Goal: Task Accomplishment & Management: Use online tool/utility

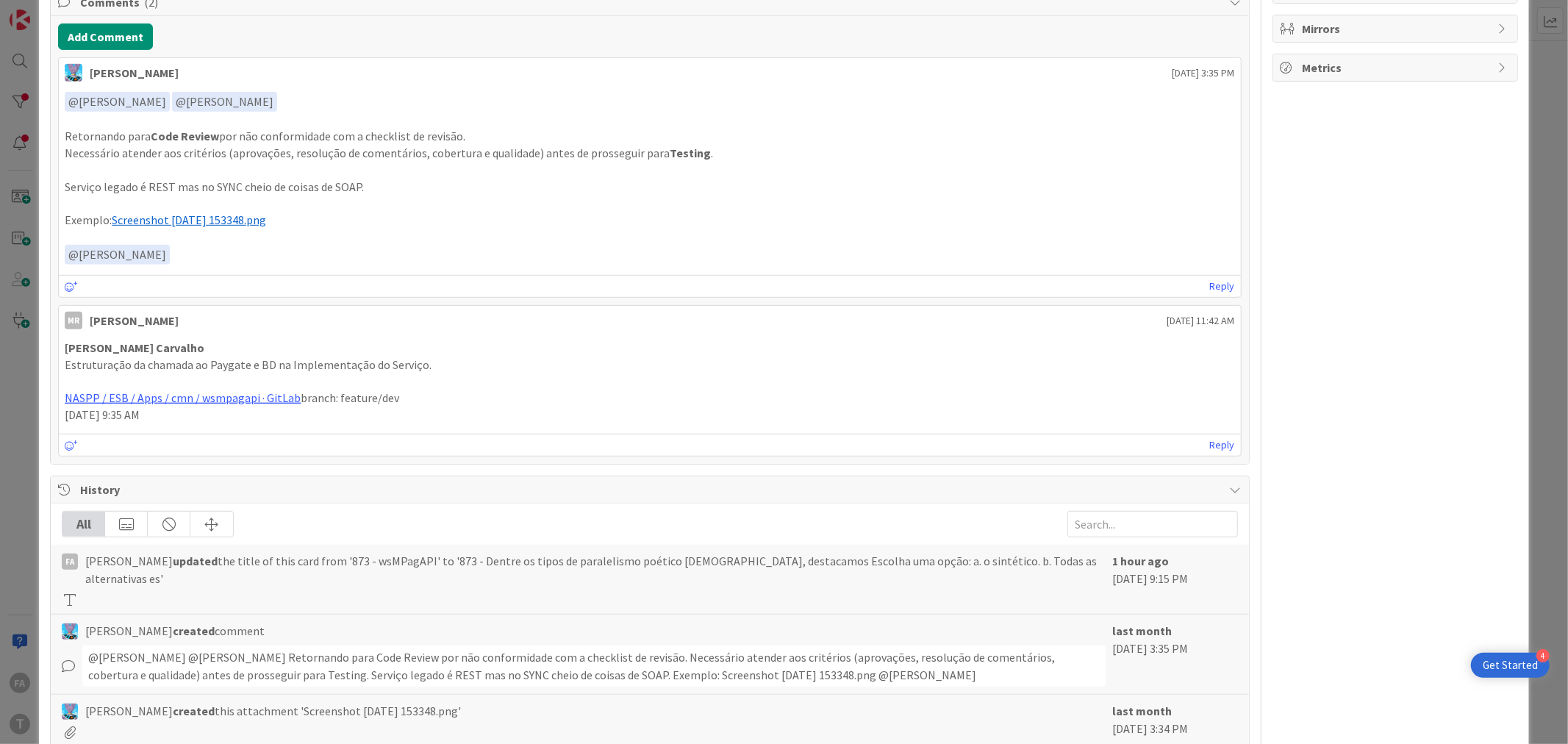
type textarea "x"
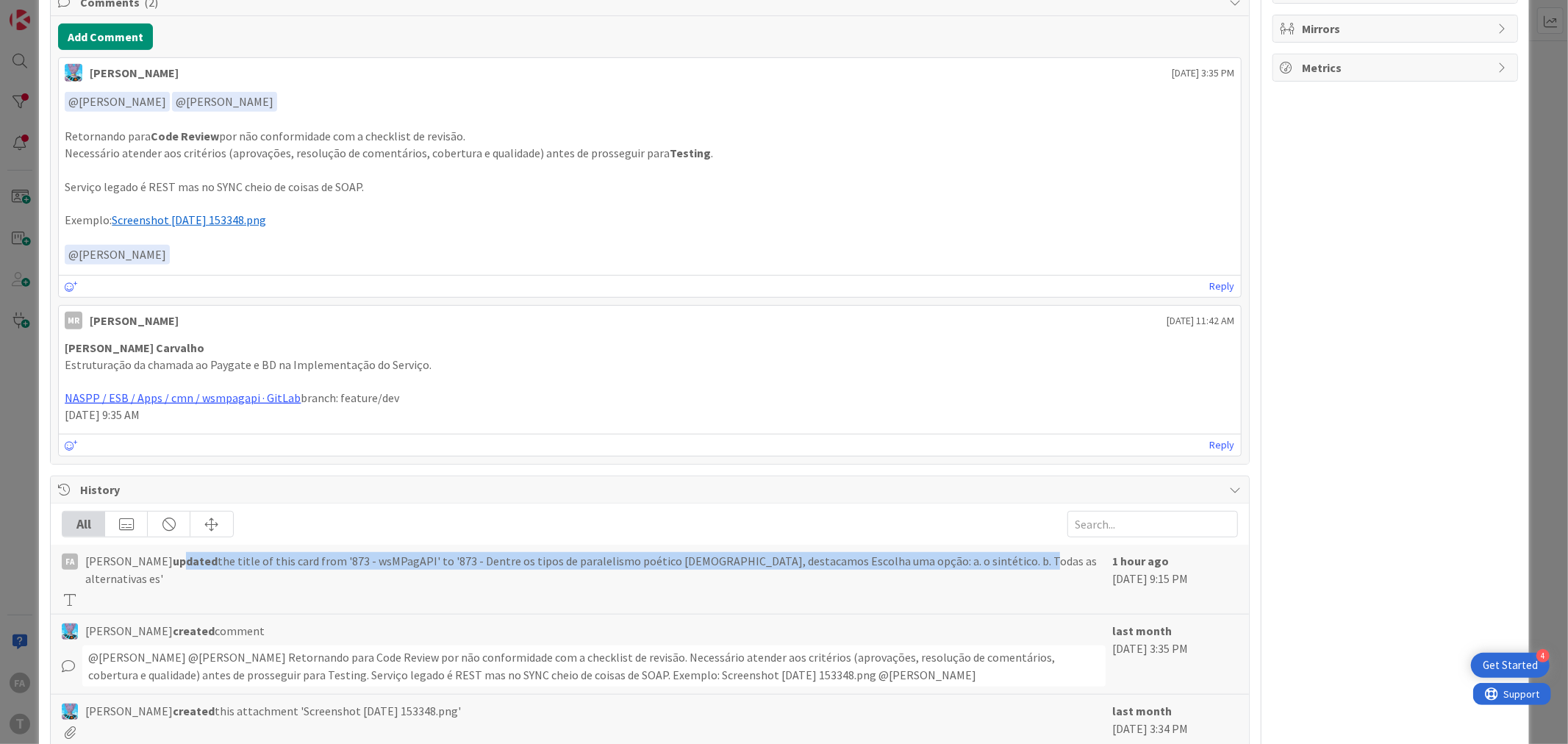
drag, startPoint x: 160, startPoint y: 562, endPoint x: 1082, endPoint y: 544, distance: 922.2
click at [993, 549] on div "FA [PERSON_NAME] updated the title of this card from '873 - wsMPagAPI' to '873 …" at bounding box center [649, 578] width 1197 height 69
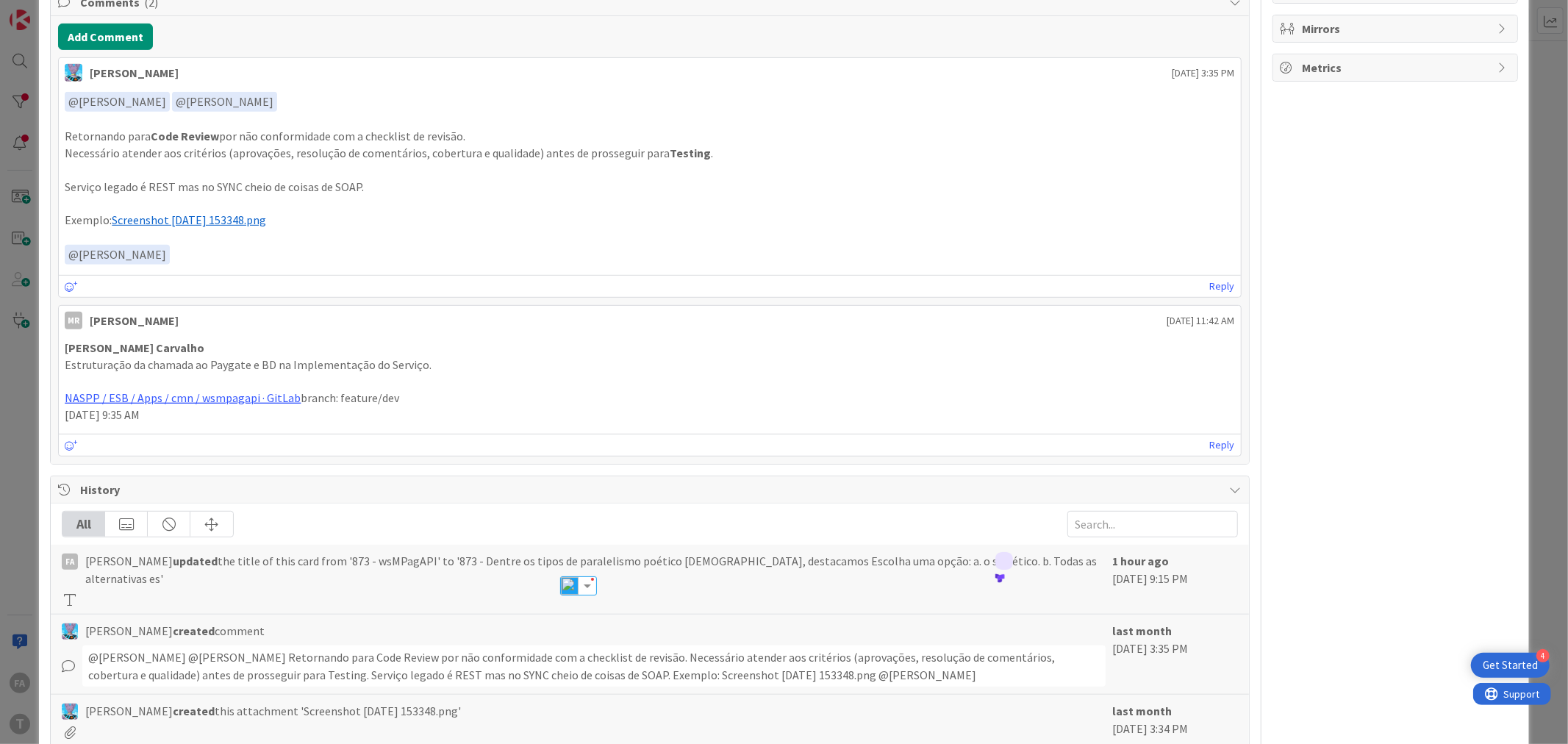
click at [1082, 544] on div "All FA [PERSON_NAME] updated the title of this card from '873 - wsMPagAPI' to '…" at bounding box center [649, 693] width 1197 height 379
click at [997, 556] on span "[PERSON_NAME] updated the title of this card from '873 - wsMPagAPI' to '873 - D…" at bounding box center [594, 569] width 1019 height 35
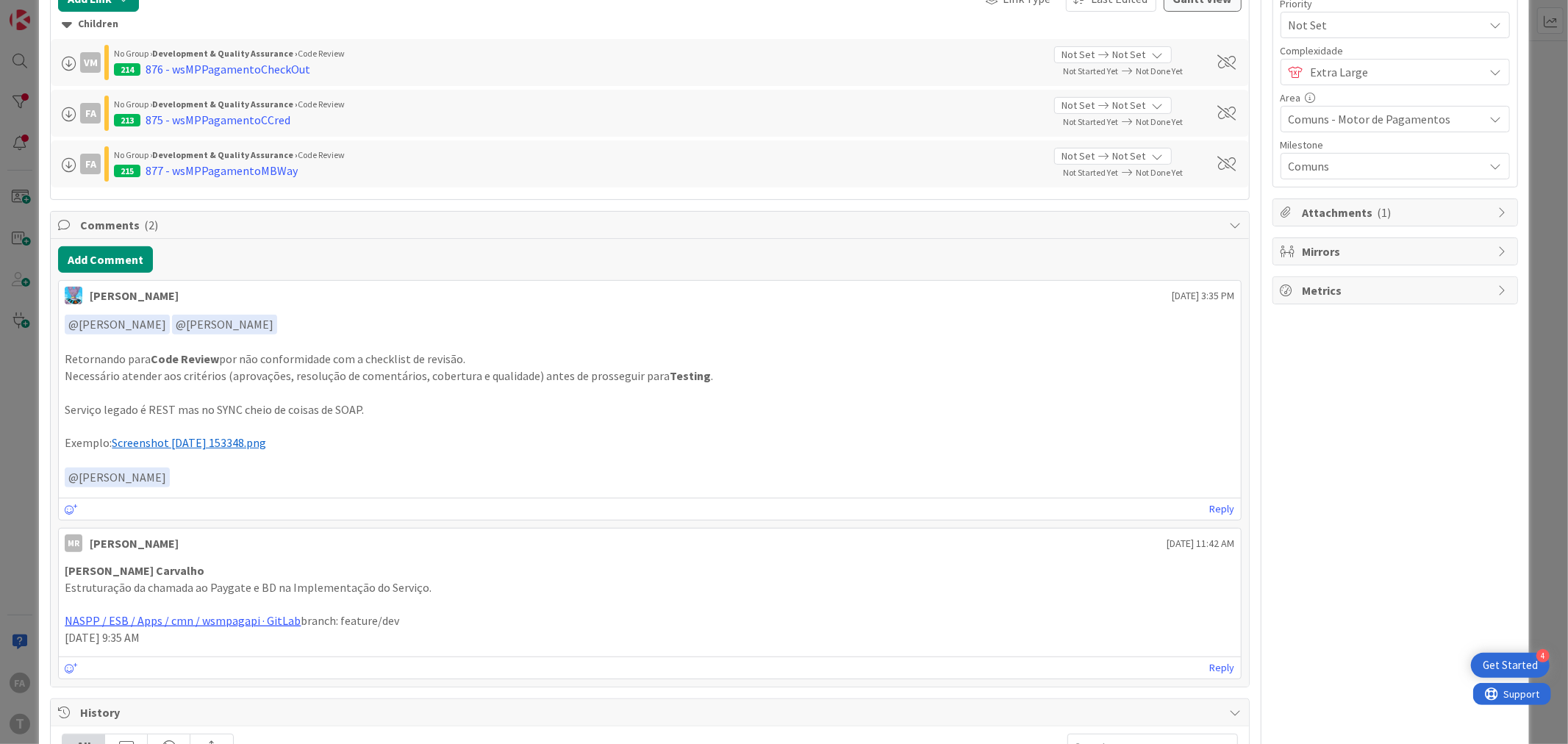
scroll to position [571, 0]
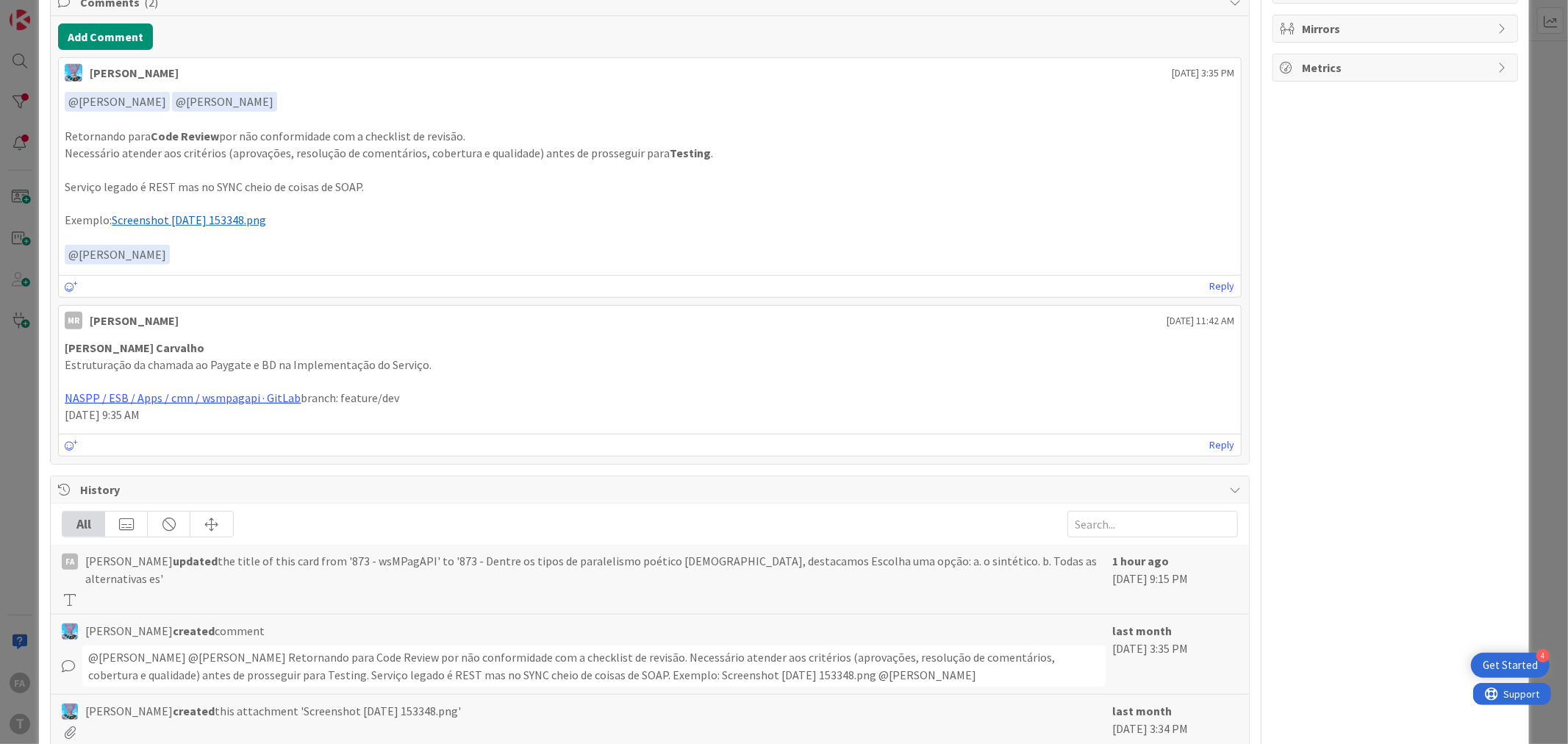
click at [398, 562] on span "[PERSON_NAME] updated the title of this card from '873 - wsMPagAPI' to '873 - D…" at bounding box center [594, 569] width 1019 height 35
drag, startPoint x: 402, startPoint y: 562, endPoint x: 320, endPoint y: 559, distance: 82.1
click at [320, 559] on span "[PERSON_NAME] updated the title of this card from '873 - wsMPagAPI' to '873 - D…" at bounding box center [594, 569] width 1019 height 35
copy span "873 - wsMPagAPI"
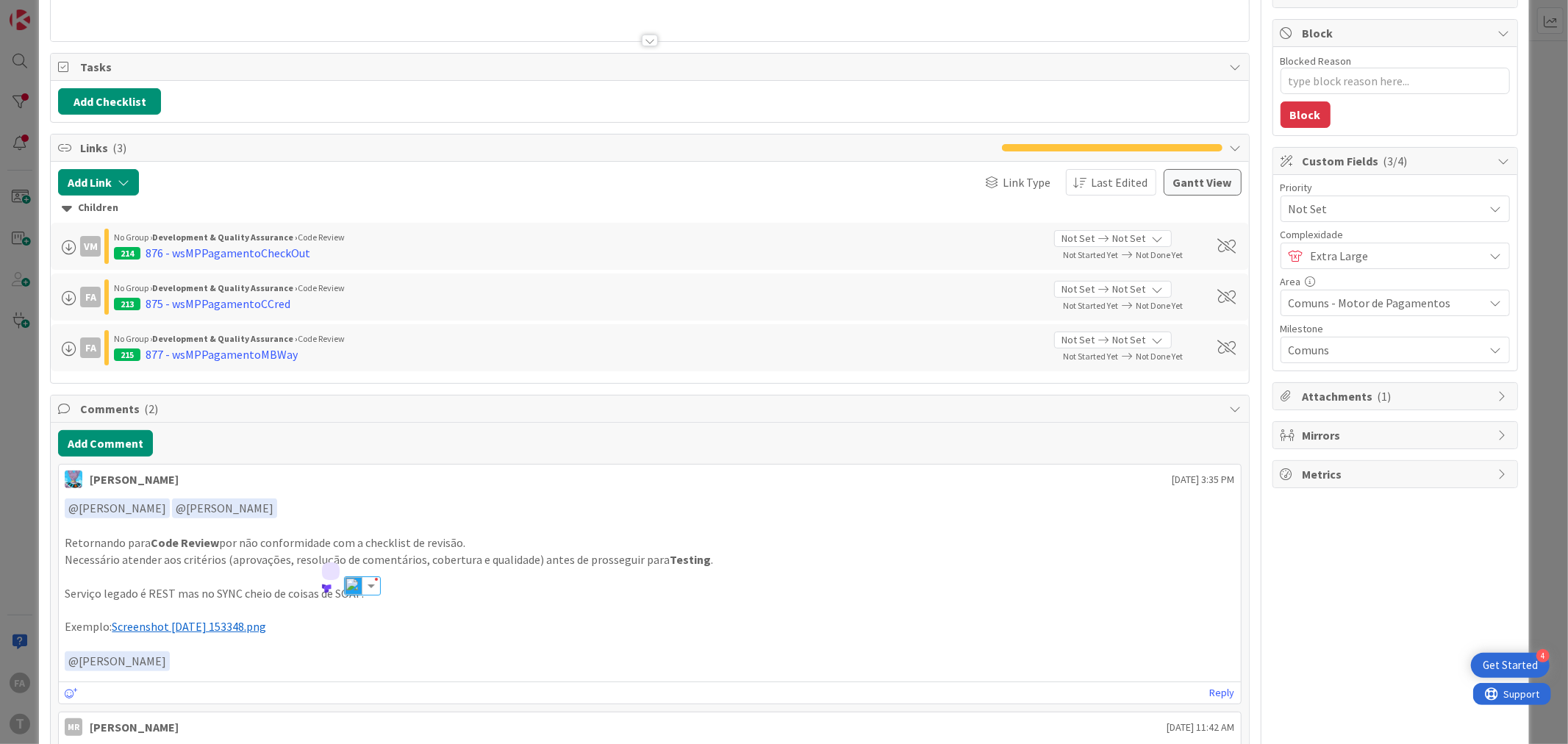
scroll to position [0, 0]
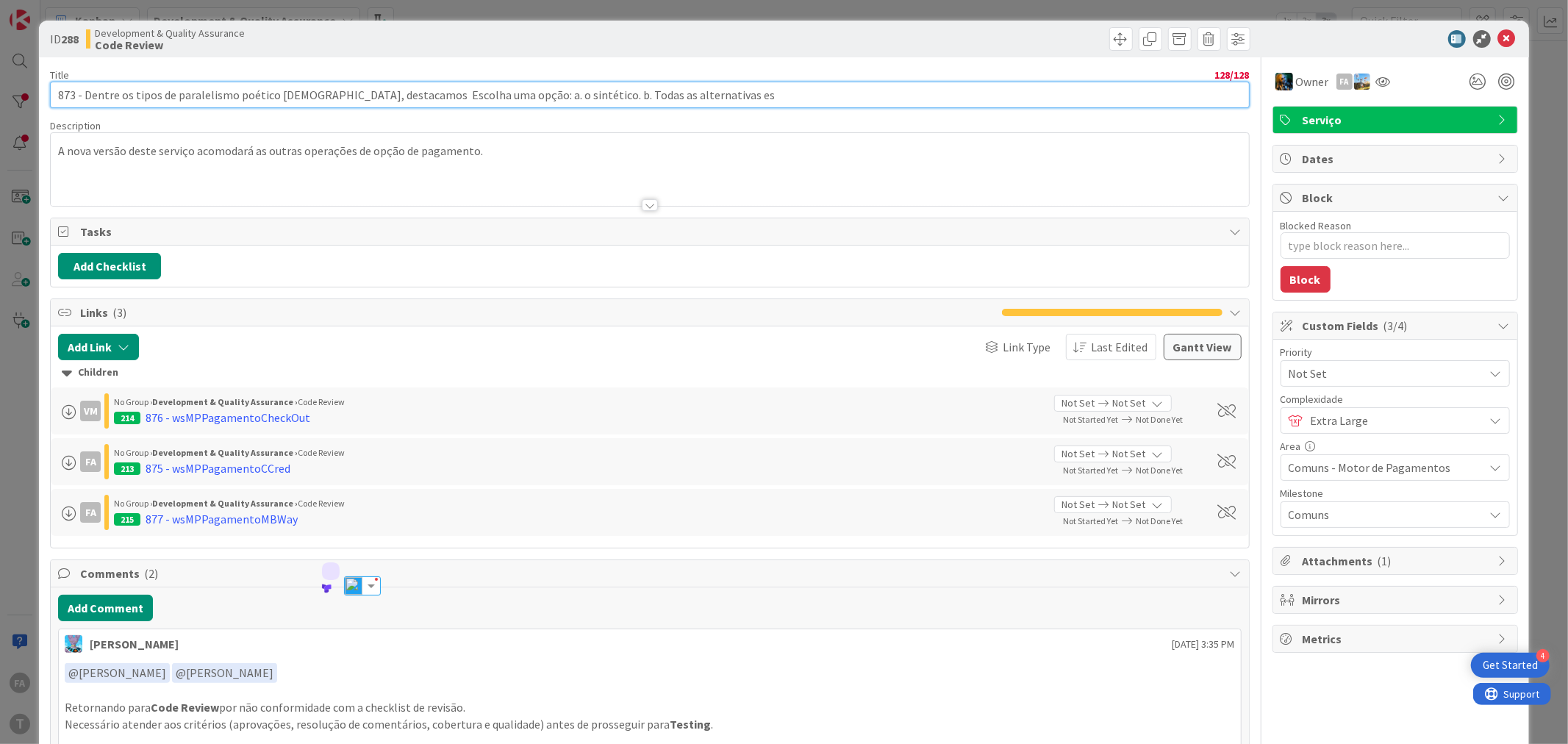
click at [325, 85] on input "873 - Dentre os tipos de paralelismo poético [DEMOGRAPHIC_DATA], destacamos Esc…" at bounding box center [649, 94] width 1199 height 27
paste input "wsMPagAPI"
type input "873 - wsMPagAPI"
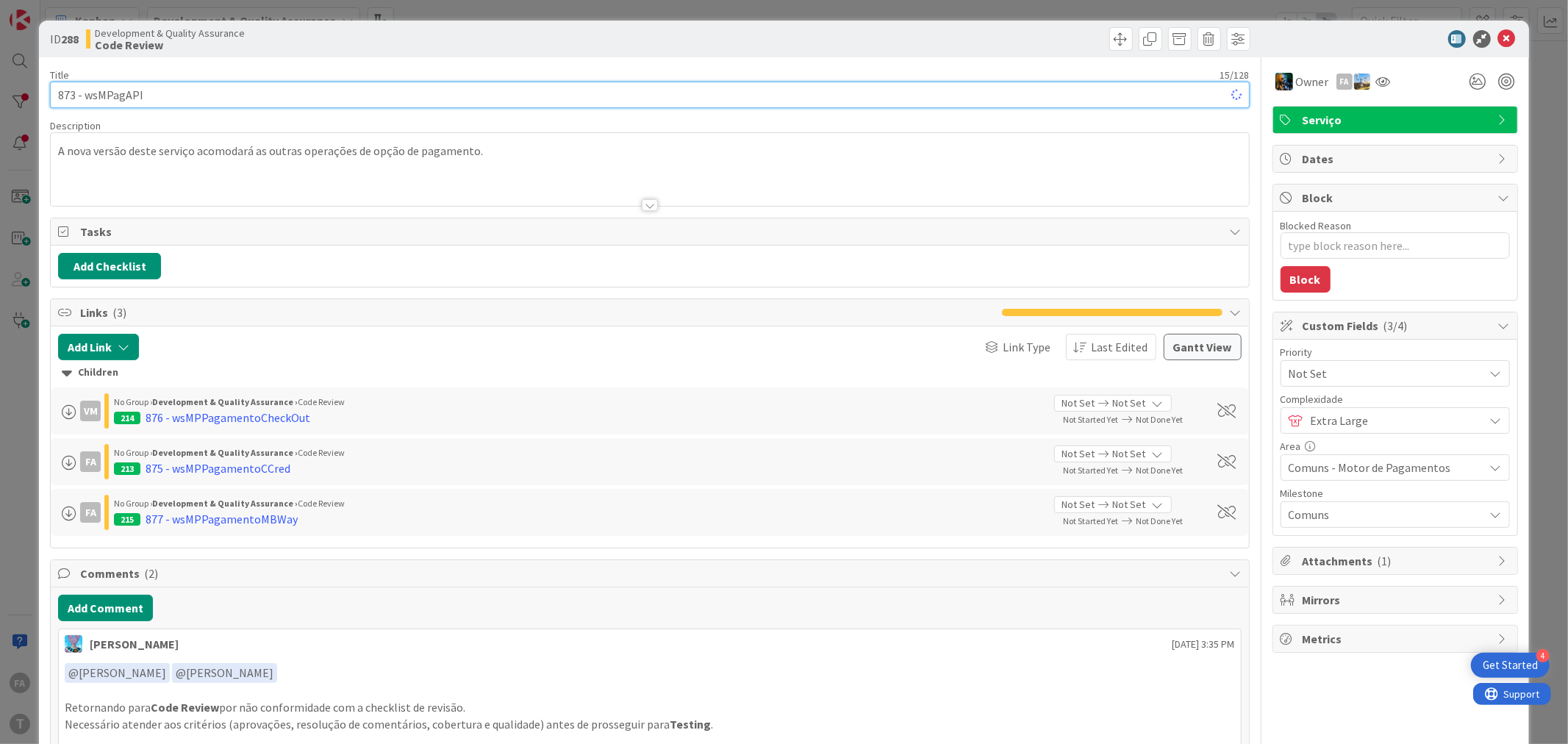
type textarea "x"
type input "873 - wsMPagAPI"
click at [415, 171] on div at bounding box center [649, 187] width 1197 height 37
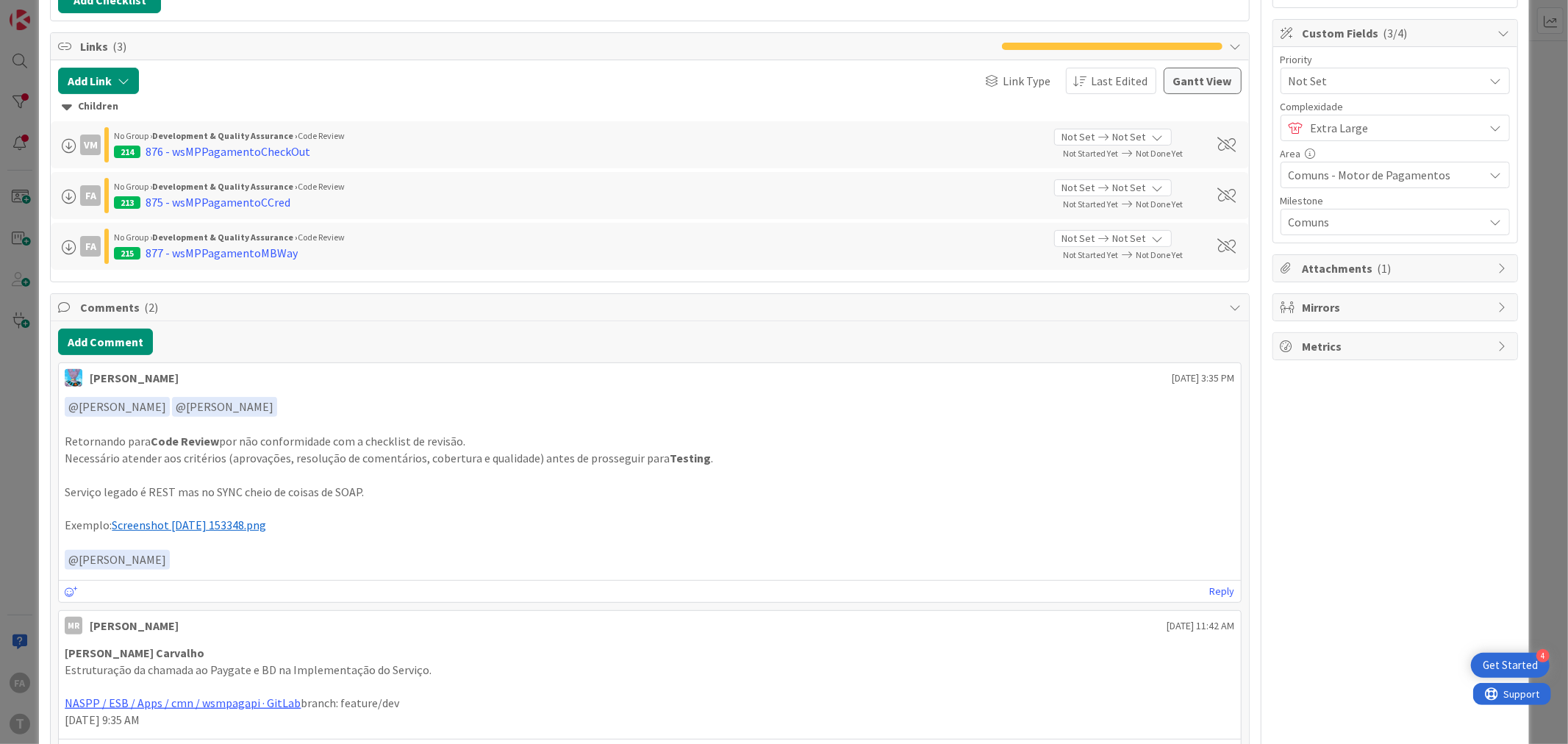
scroll to position [408, 0]
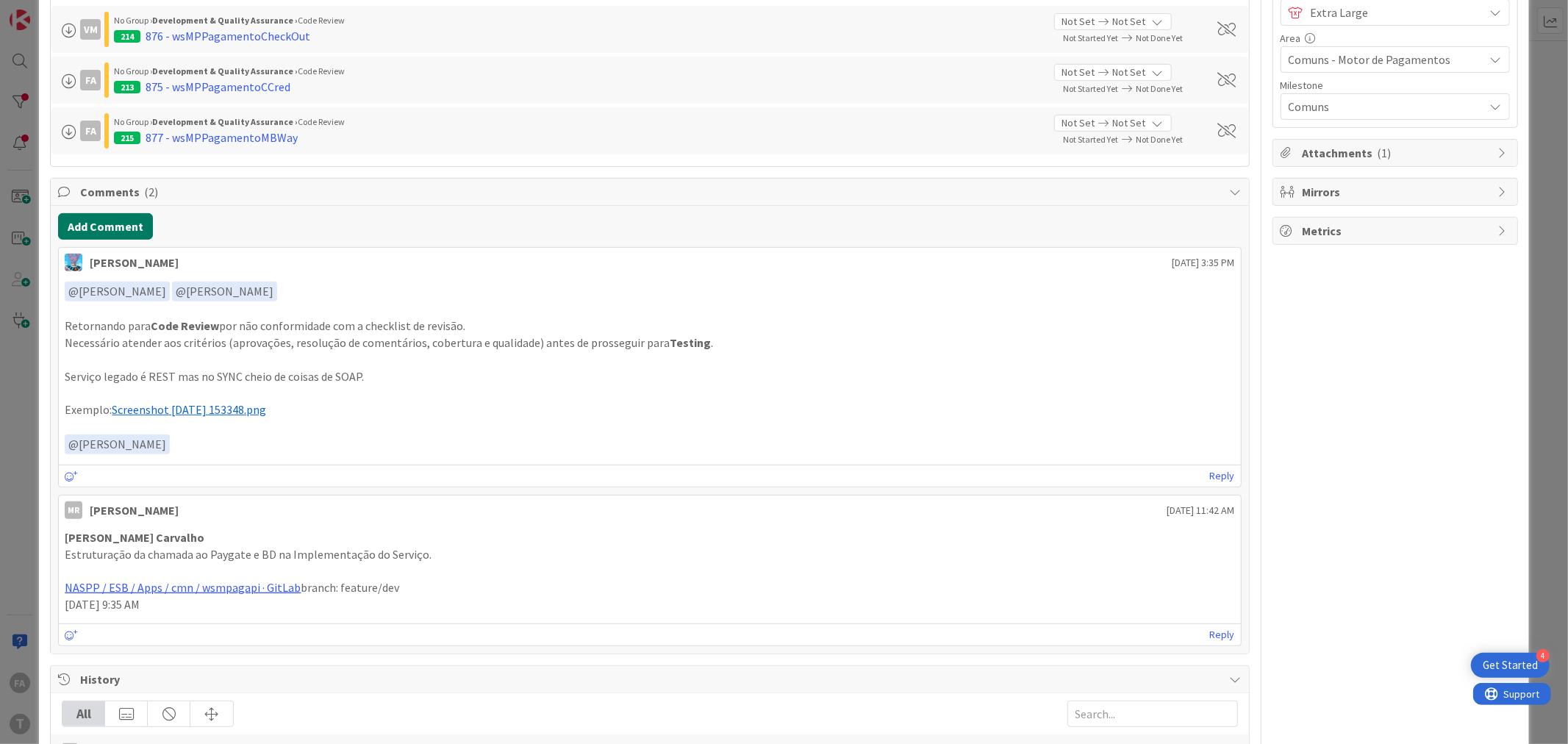
click at [115, 232] on button "Add Comment" at bounding box center [106, 226] width 94 height 27
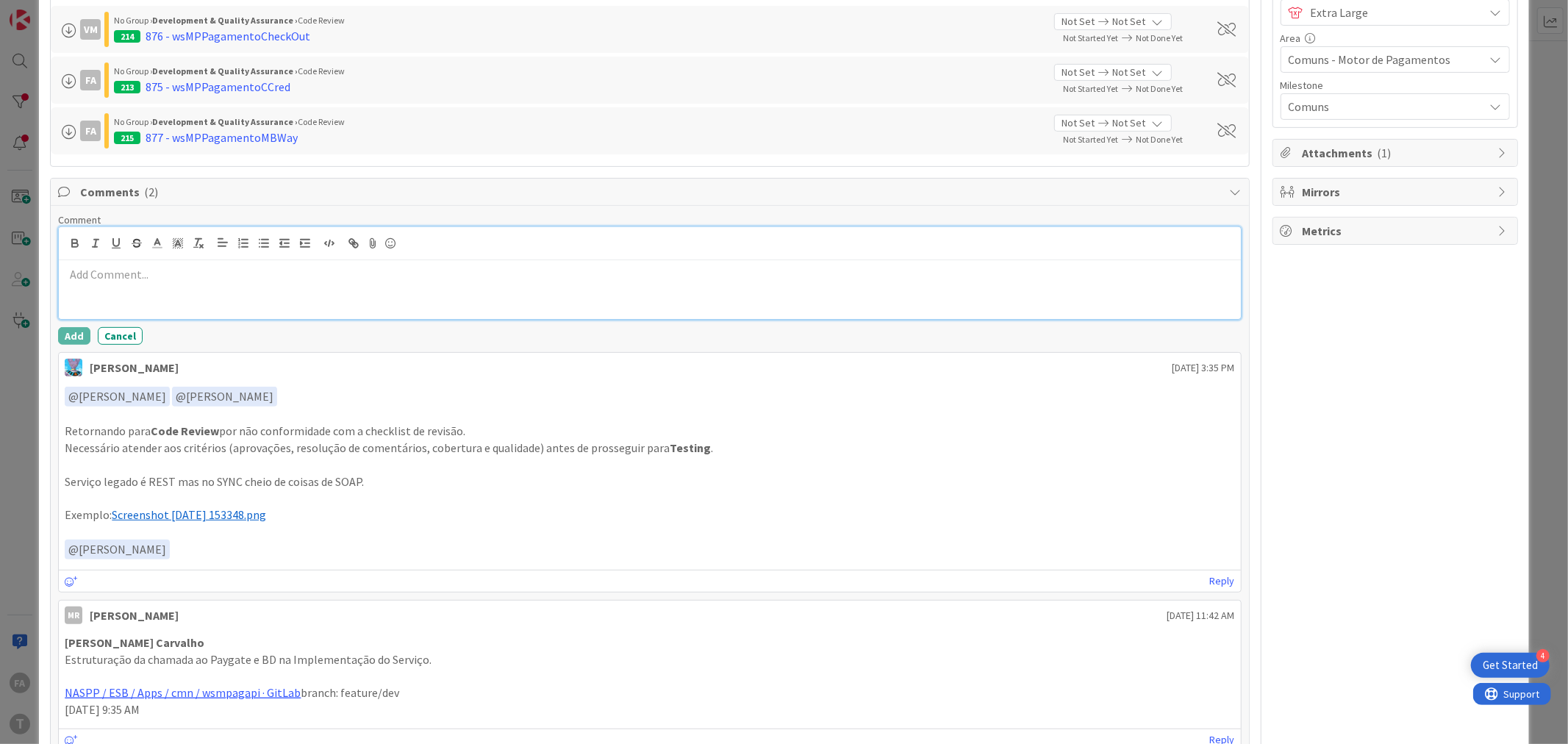
click at [205, 281] on p at bounding box center [649, 274] width 1169 height 17
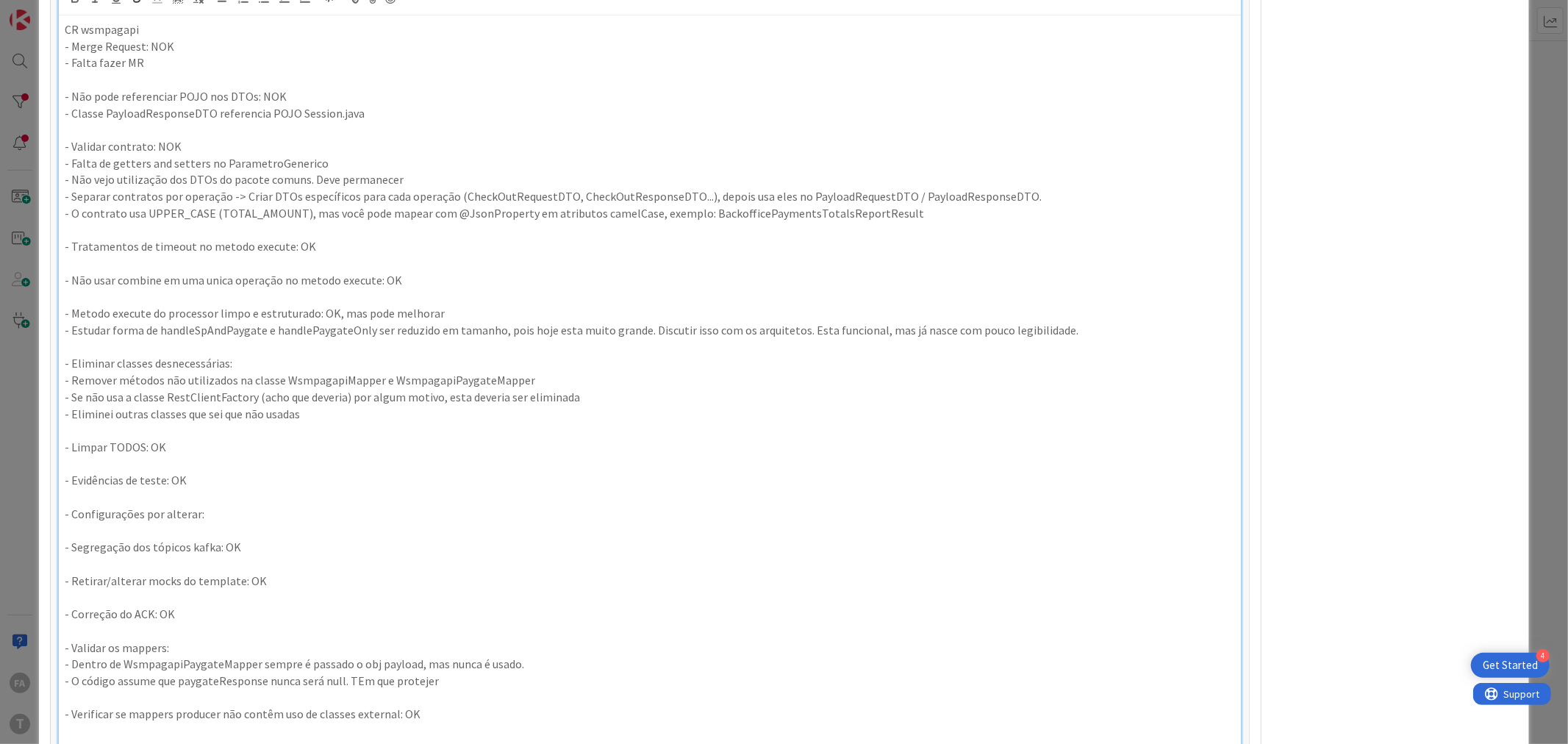
scroll to position [327, 0]
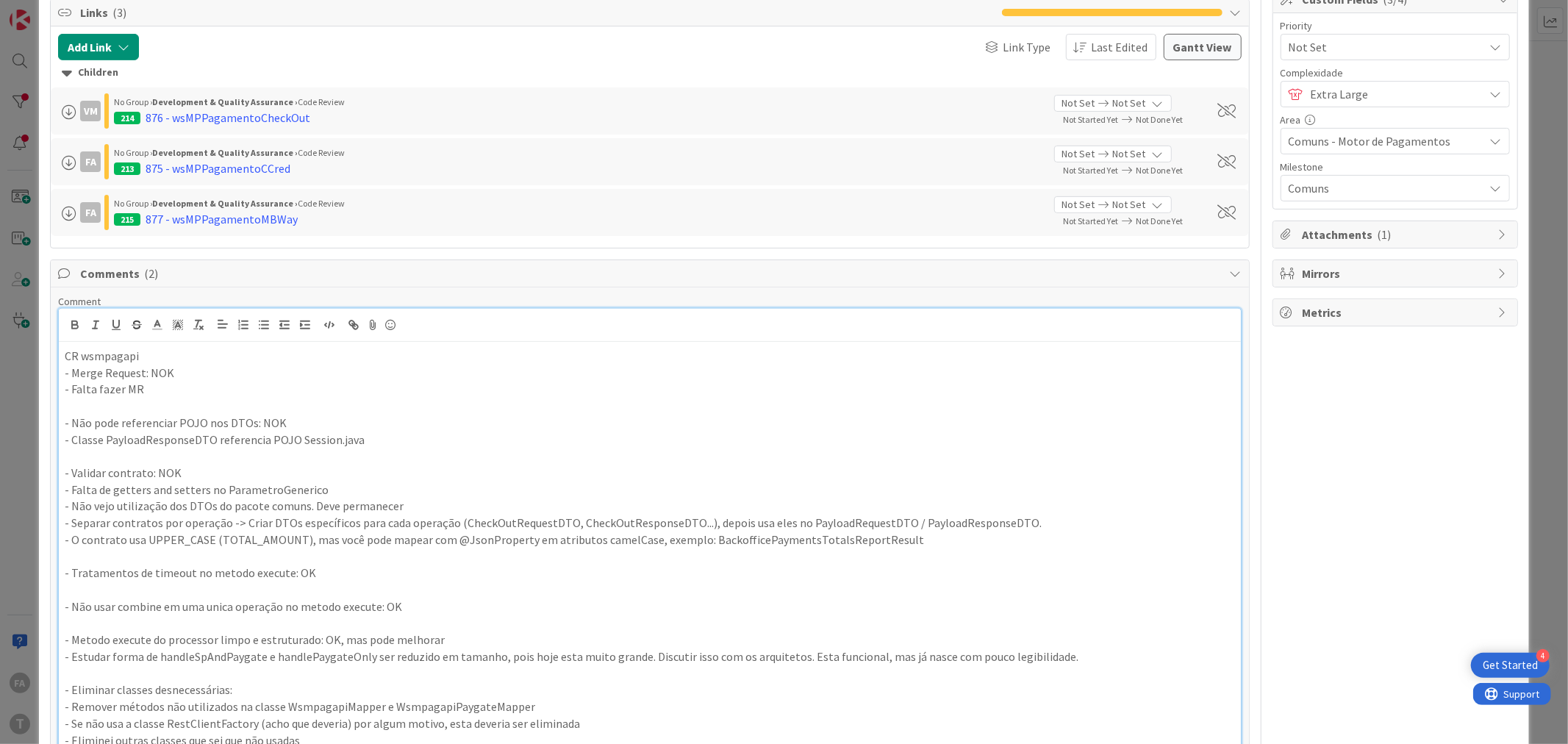
click at [179, 378] on p "- Merge Request: NOK" at bounding box center [649, 373] width 1169 height 17
click at [138, 371] on p "- Merge Request: NOK" at bounding box center [649, 373] width 1169 height 17
click at [140, 371] on p "- Merge Request: NOK" at bounding box center [649, 373] width 1169 height 17
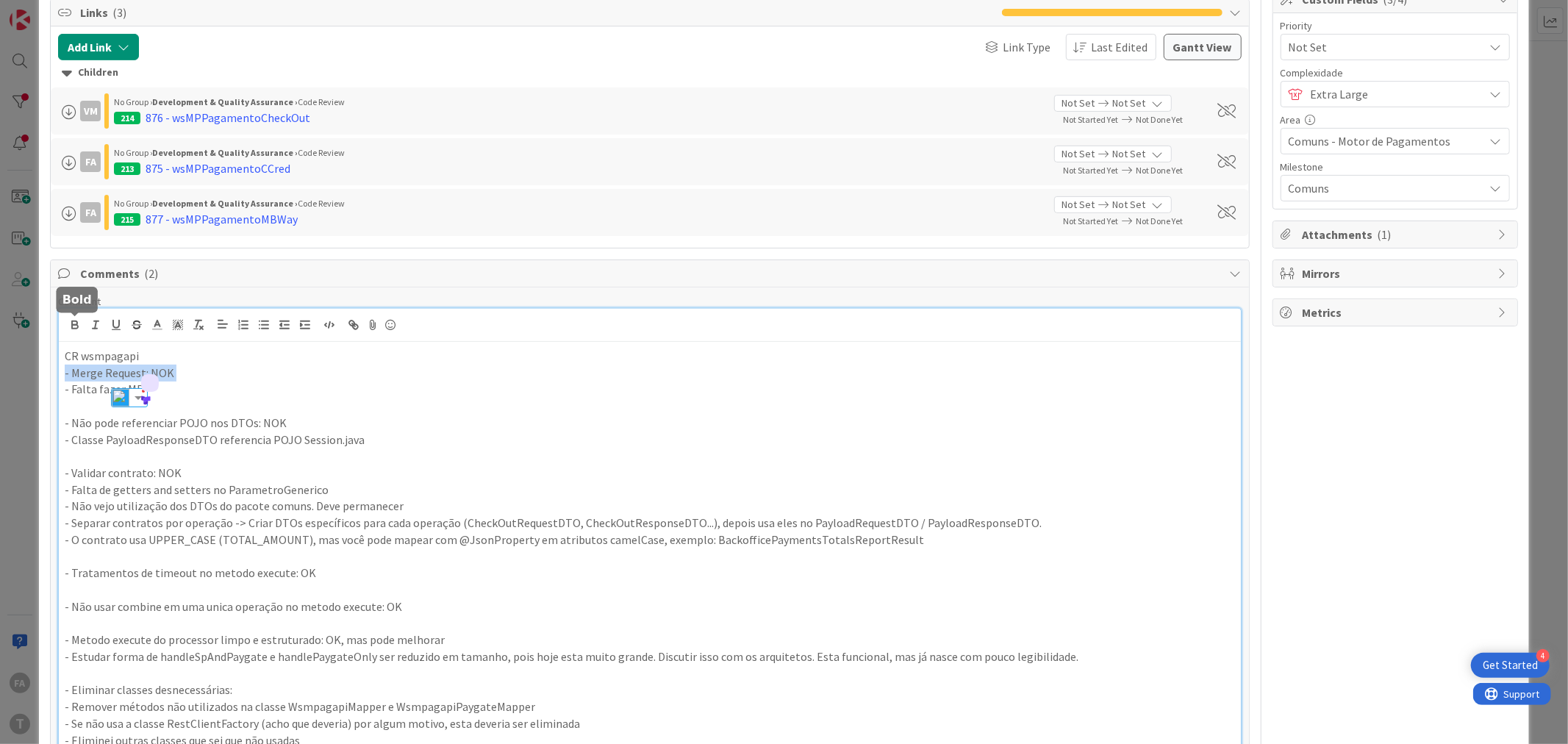
click at [76, 320] on icon "button" at bounding box center [75, 325] width 13 height 13
click at [205, 421] on p "- Não pode referenciar POJO nos DTOs: NOK" at bounding box center [649, 423] width 1169 height 17
click at [69, 327] on icon "button" at bounding box center [75, 325] width 13 height 13
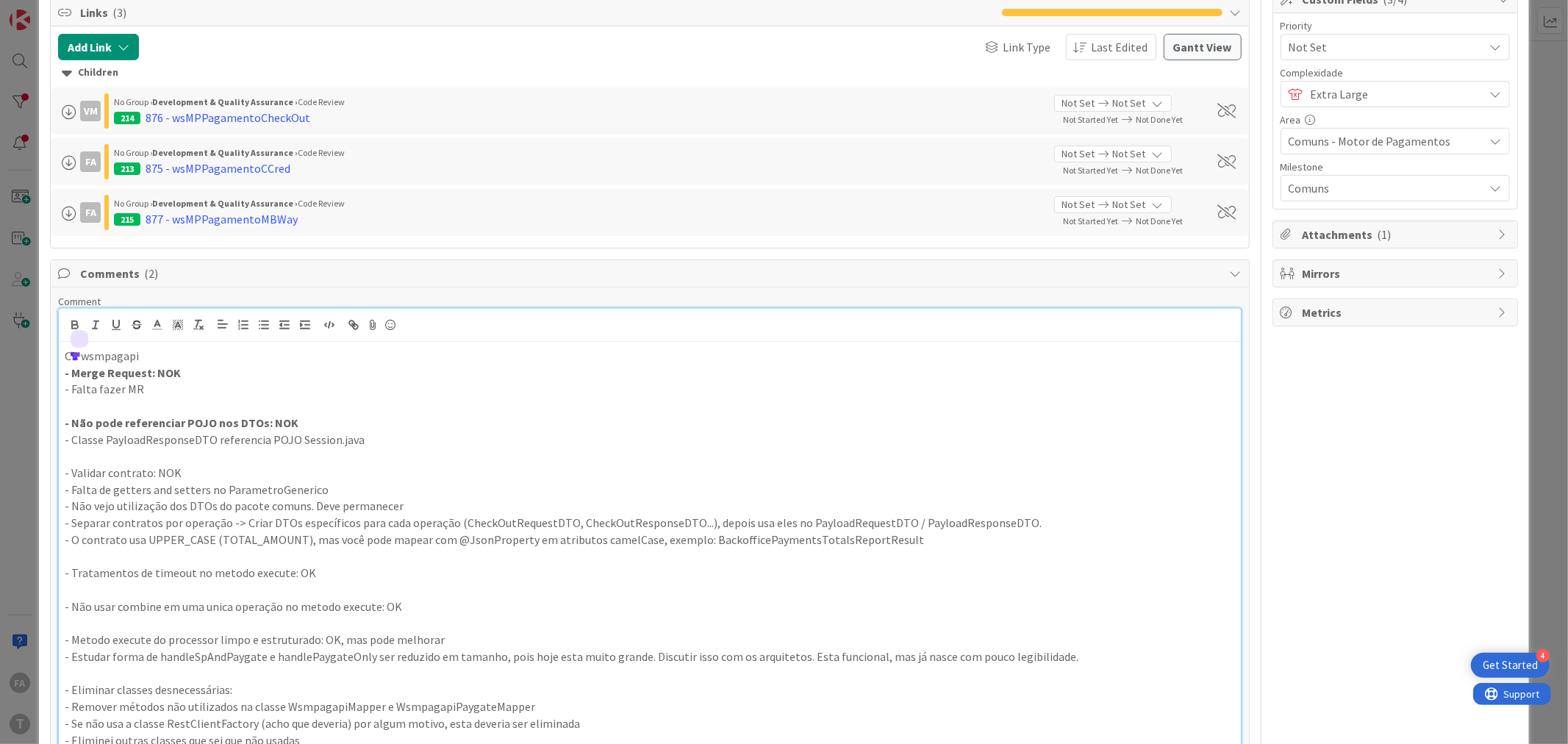
click at [141, 470] on p "- Validar contrato: NOK" at bounding box center [649, 473] width 1169 height 17
click at [69, 323] on icon "button" at bounding box center [75, 325] width 13 height 13
click at [309, 502] on p "- Não vejo utilização dos DTOs do pacote comuns. Deve permanecer" at bounding box center [649, 506] width 1169 height 17
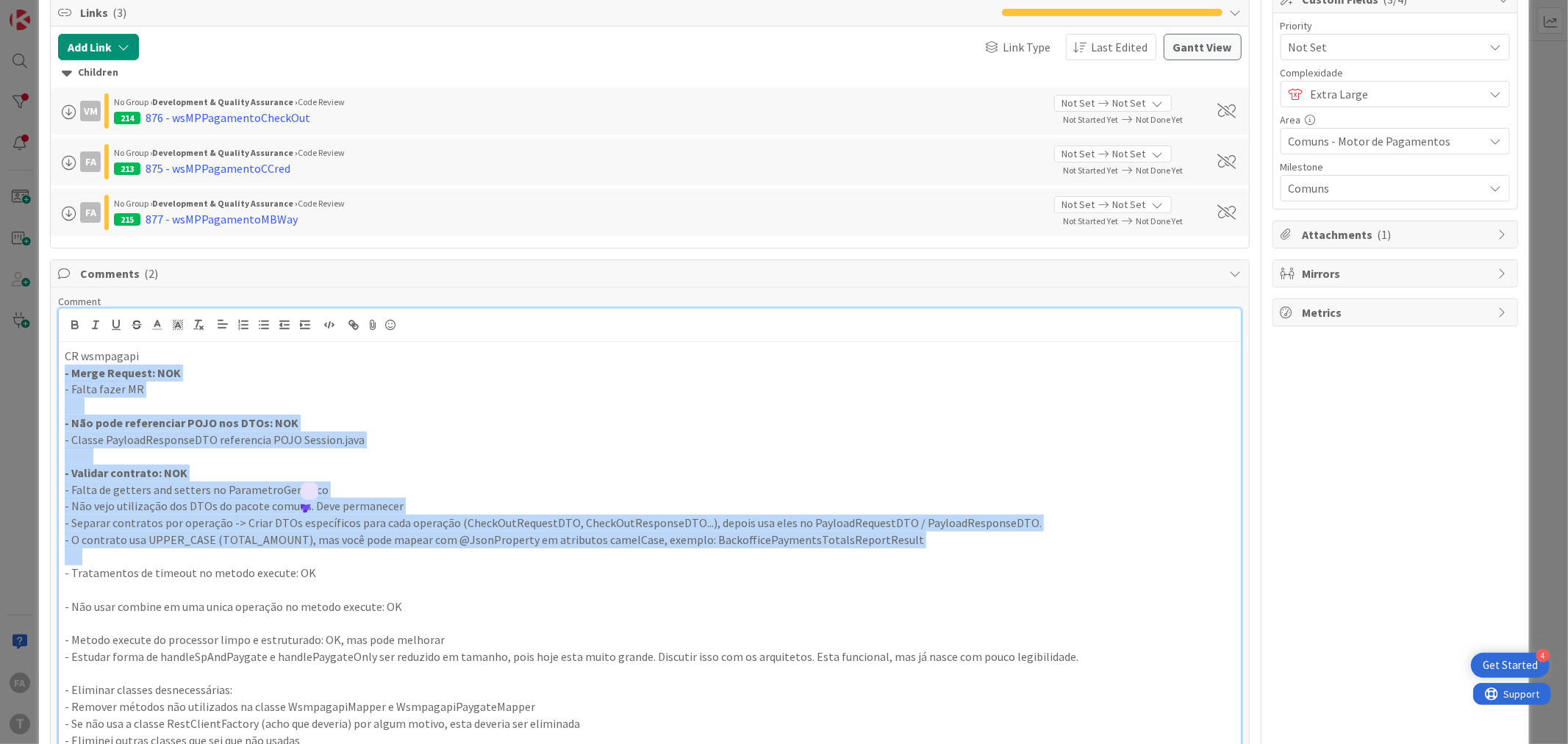
drag, startPoint x: 960, startPoint y: 549, endPoint x: 4, endPoint y: 377, distance: 971.3
click at [4, 377] on div "ID 288 Development & Quality Assurance Code Review Title 15 / 128 873 - wsMPagA…" at bounding box center [784, 372] width 1568 height 744
click at [83, 325] on button "button" at bounding box center [75, 324] width 20 height 18
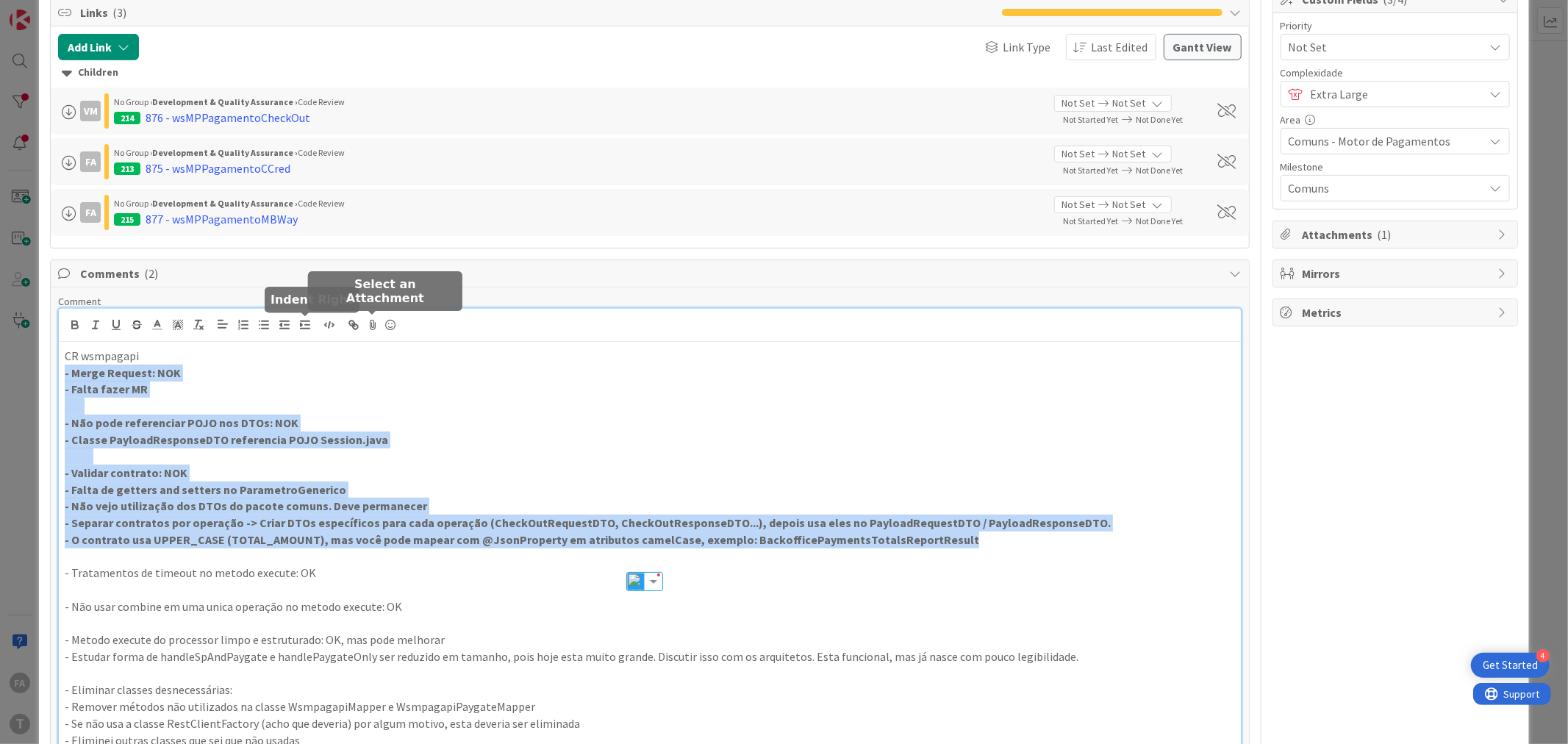
scroll to position [408, 0]
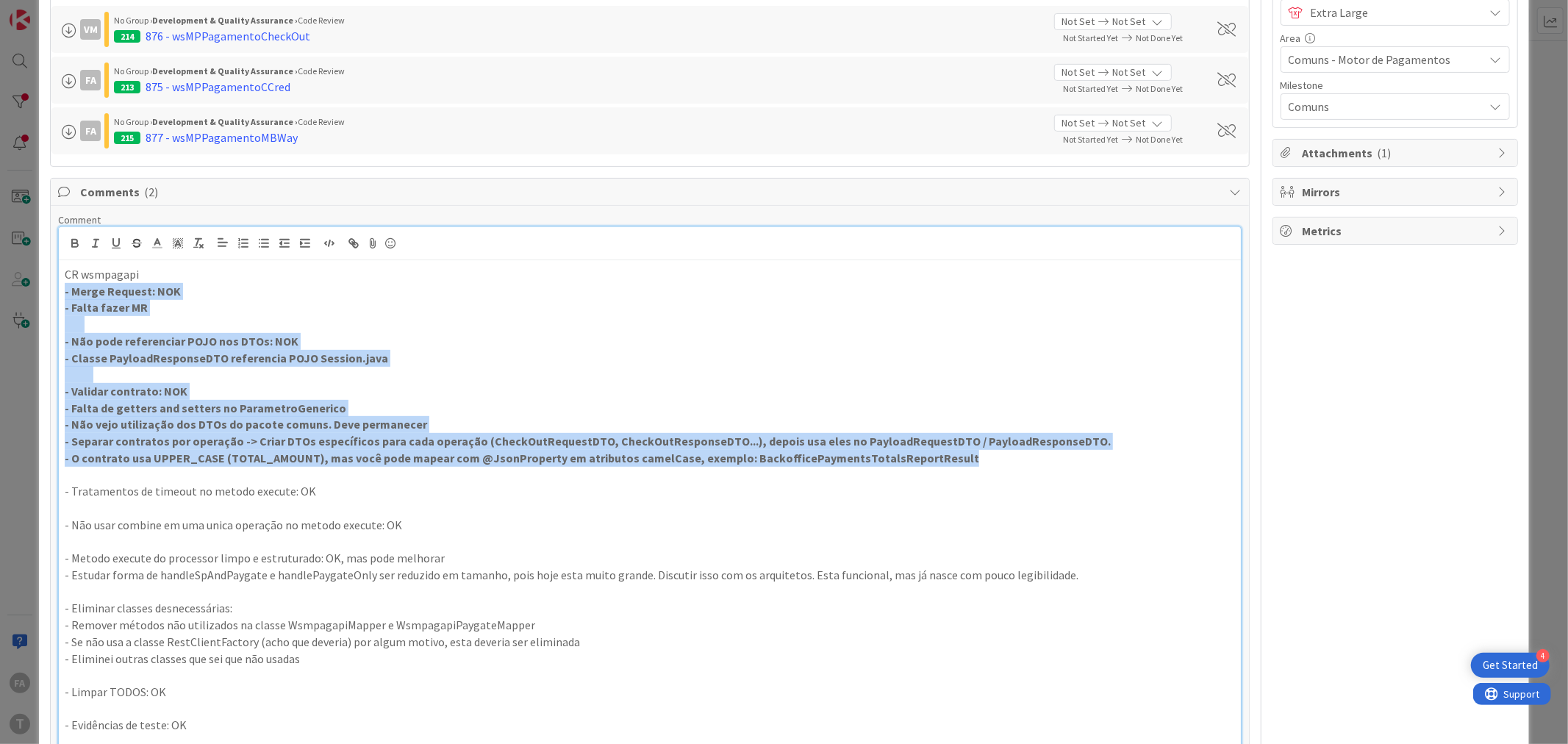
click at [482, 420] on p "- Não vejo utilização dos DTOs do pacote comuns. Deve permanecer" at bounding box center [649, 424] width 1169 height 17
click at [509, 360] on p "- Classe PayloadResponseDTO referencia POJO Session.java" at bounding box center [649, 358] width 1169 height 17
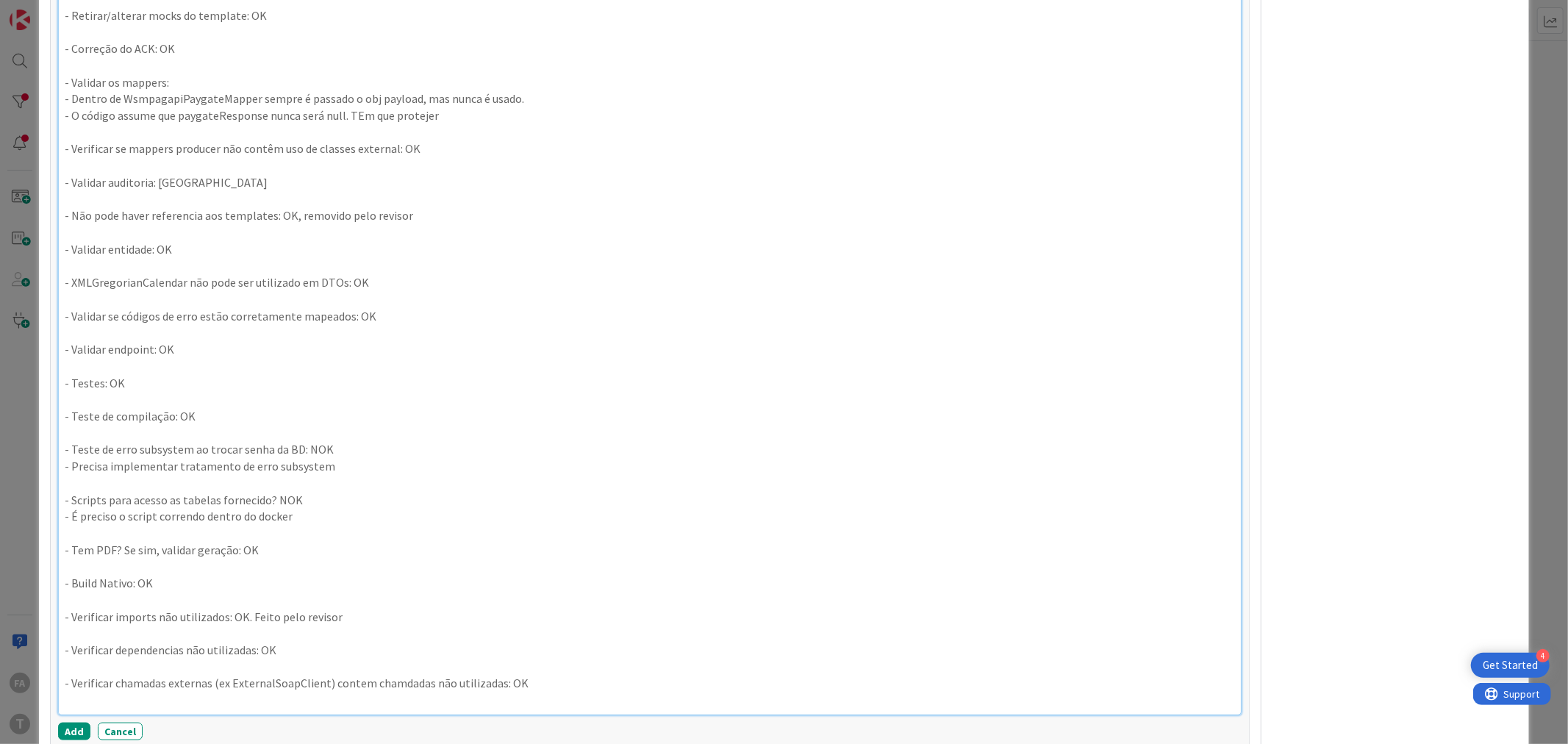
scroll to position [1224, 0]
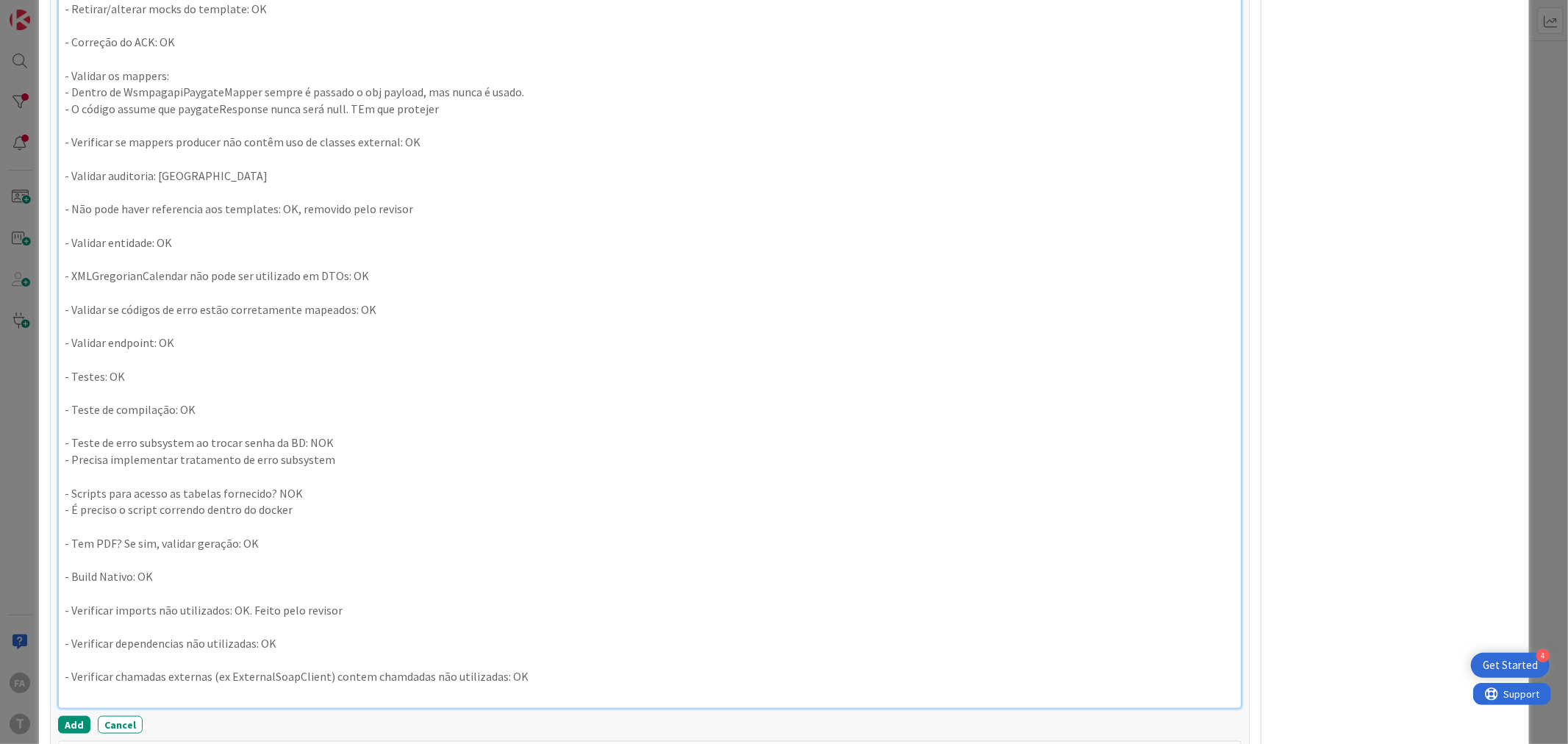
drag, startPoint x: 348, startPoint y: 515, endPoint x: 15, endPoint y: 444, distance: 340.5
click at [15, 444] on div "ID 288 Development & Quality Assurance Code Review Title 15 / 128 873 - wsMPagA…" at bounding box center [784, 372] width 1568 height 744
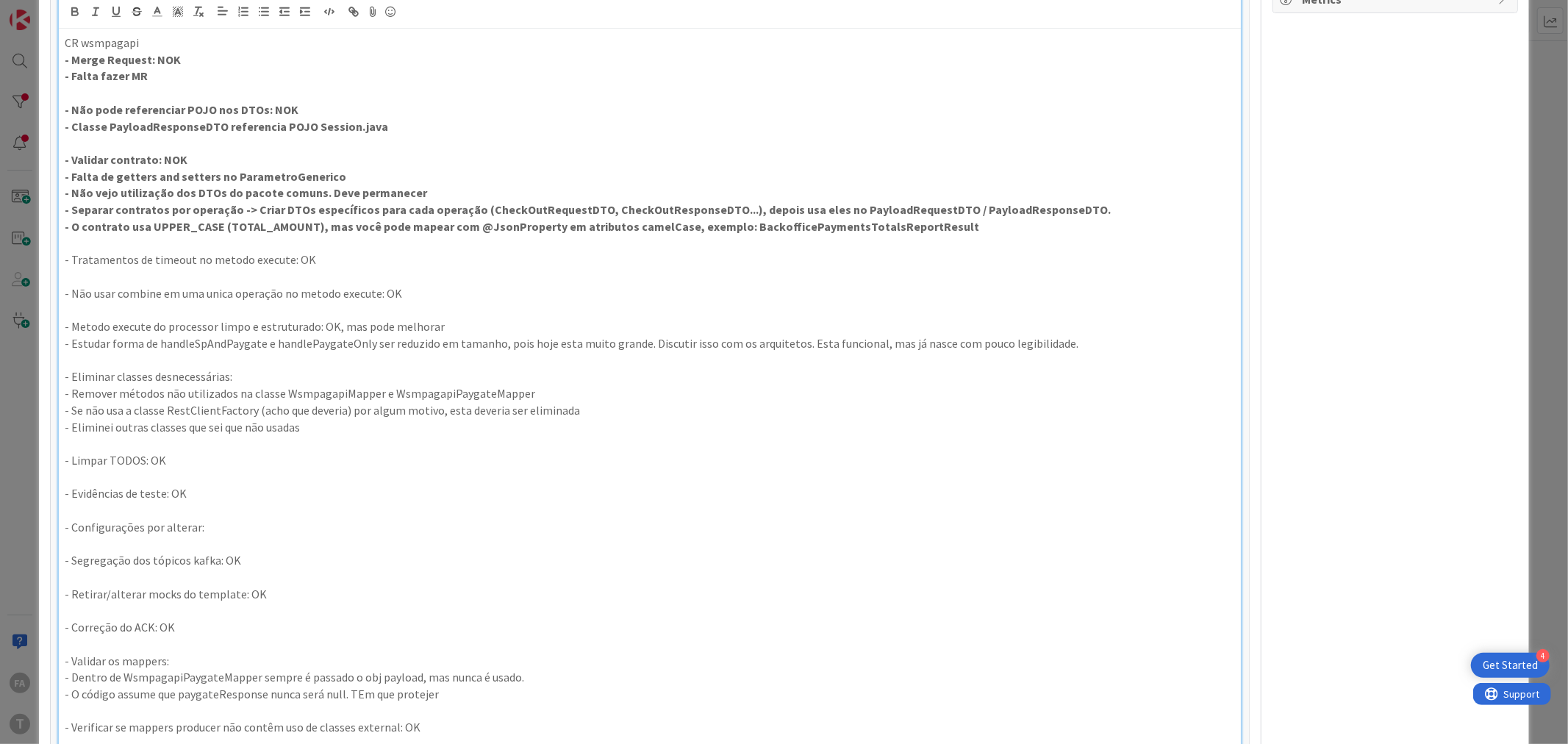
scroll to position [408, 0]
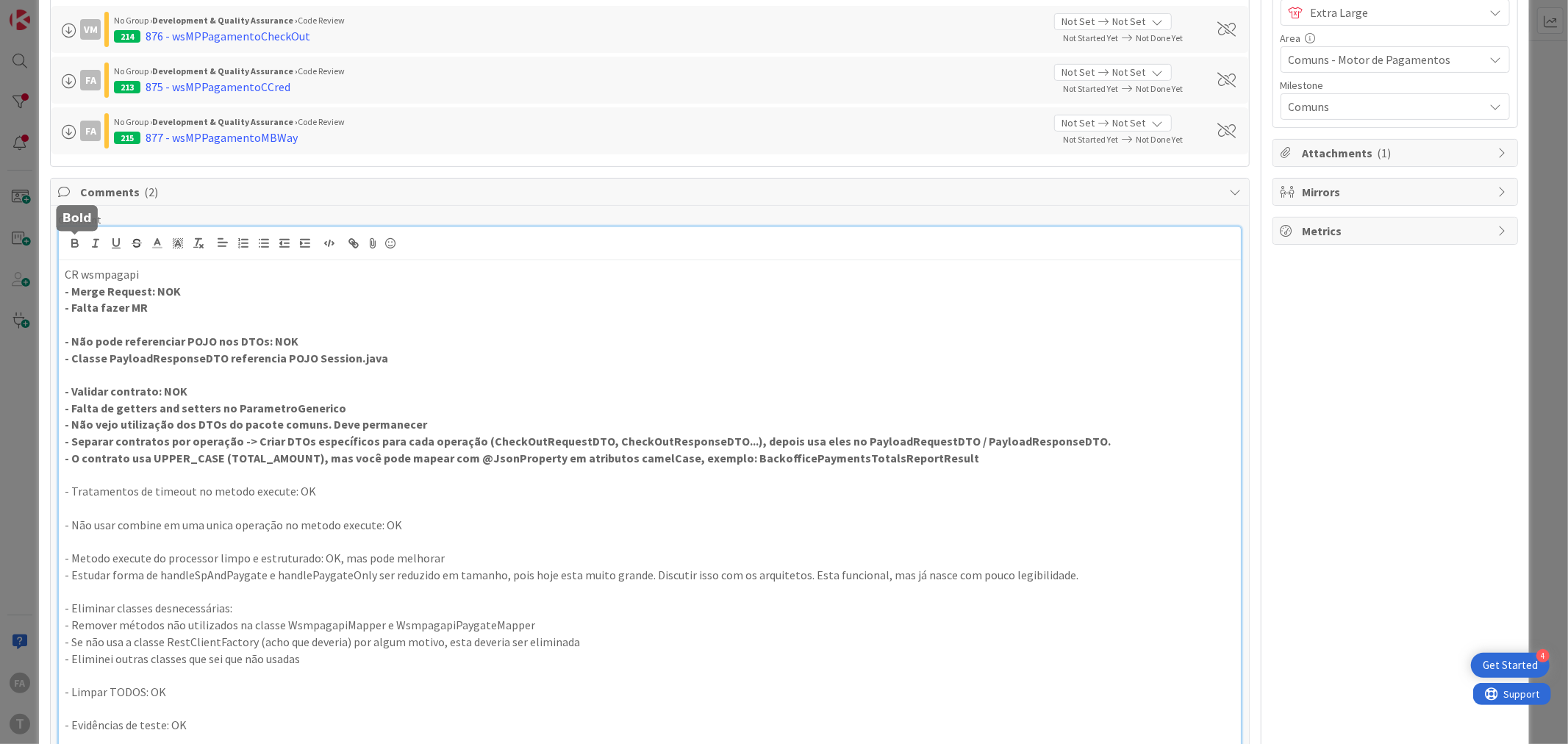
click at [77, 237] on icon "button" at bounding box center [75, 243] width 13 height 13
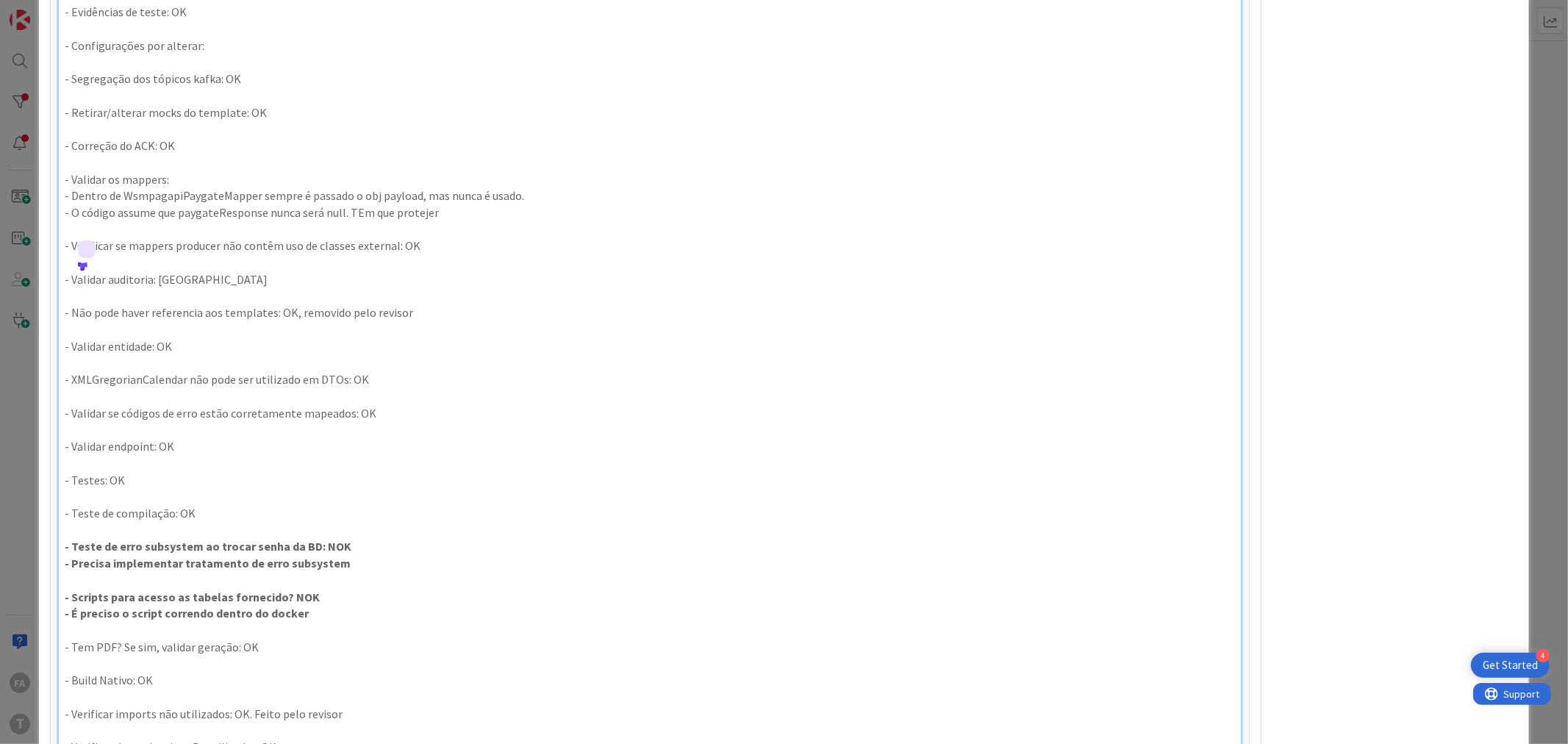
scroll to position [1325, 0]
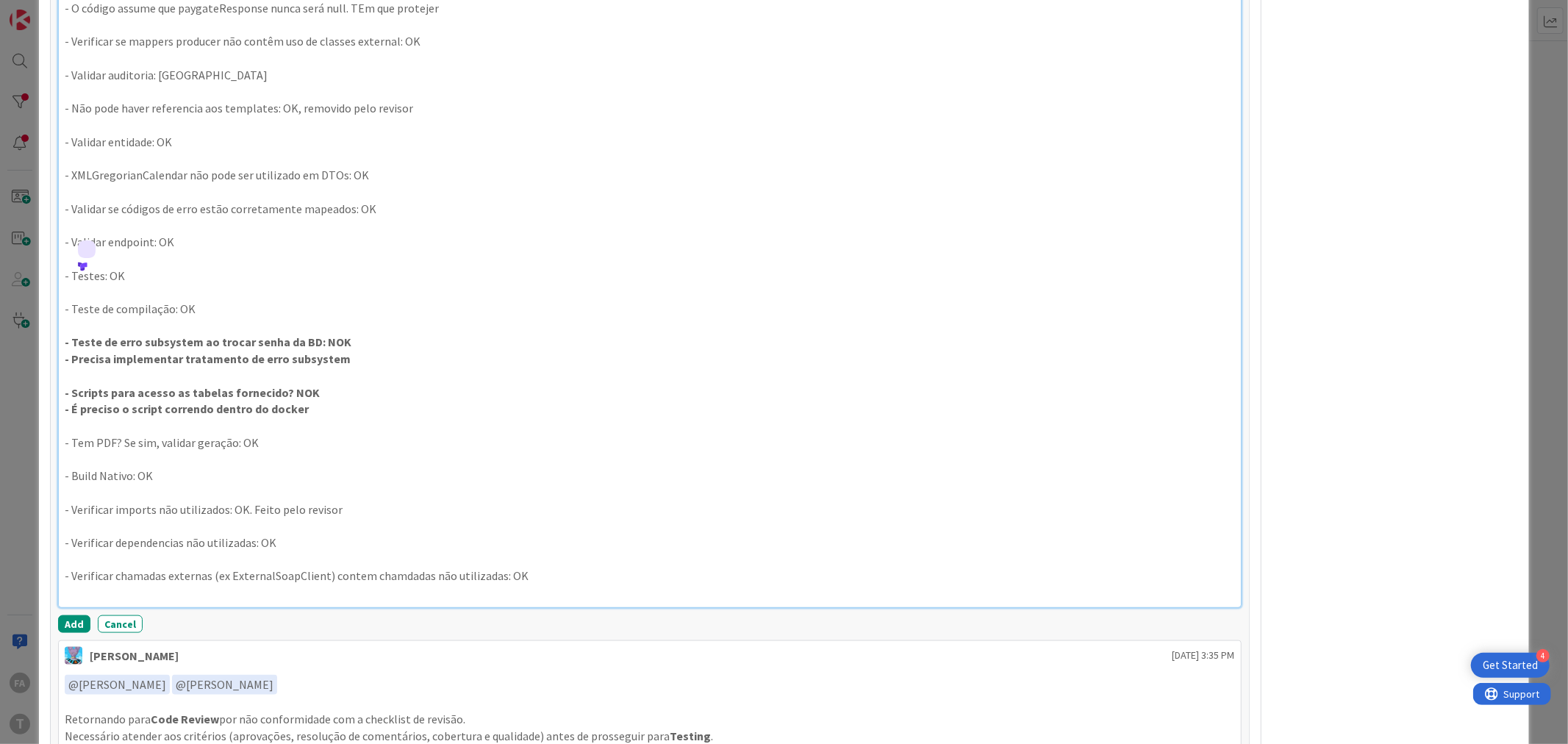
click at [633, 283] on p "- Testes: OK" at bounding box center [649, 276] width 1169 height 17
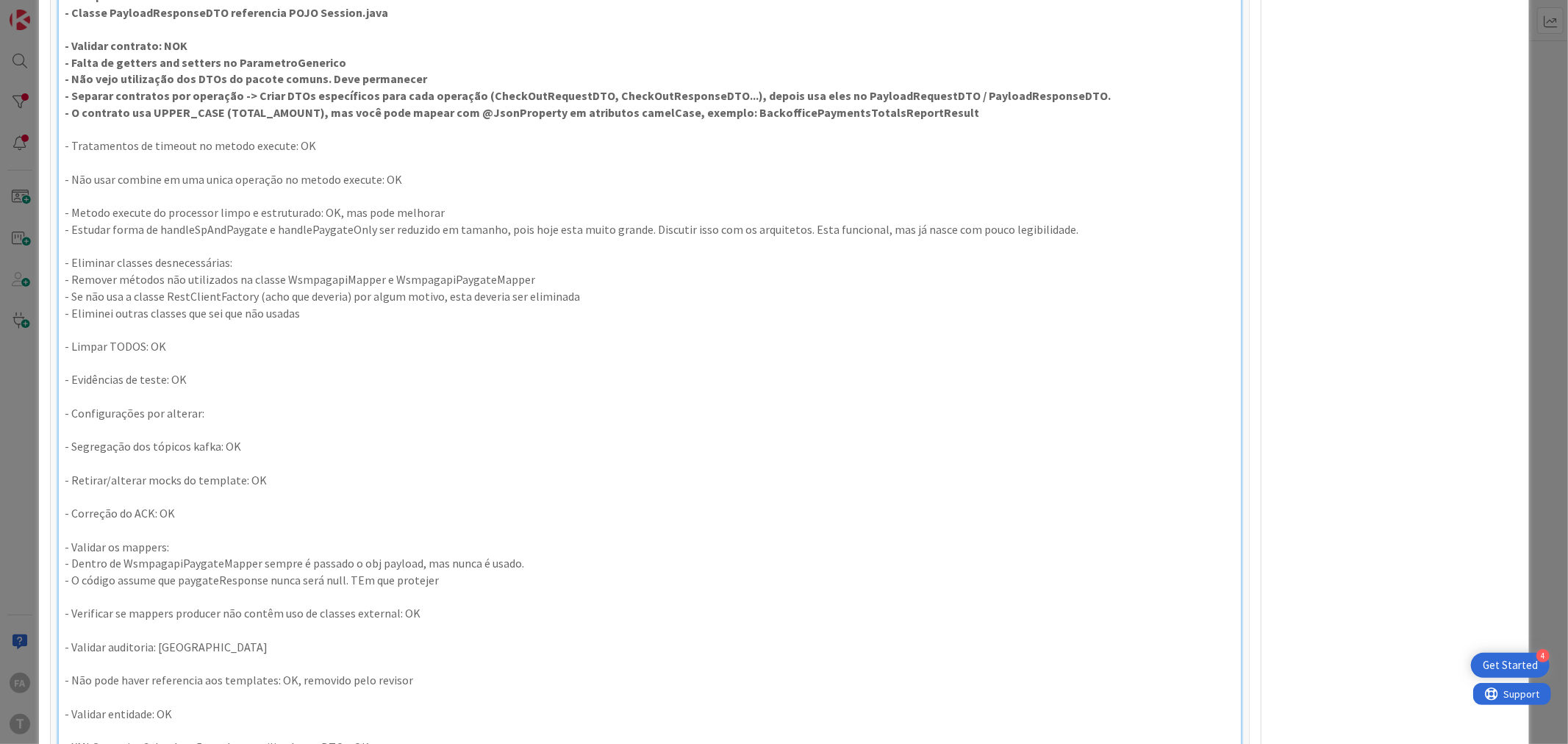
scroll to position [835, 0]
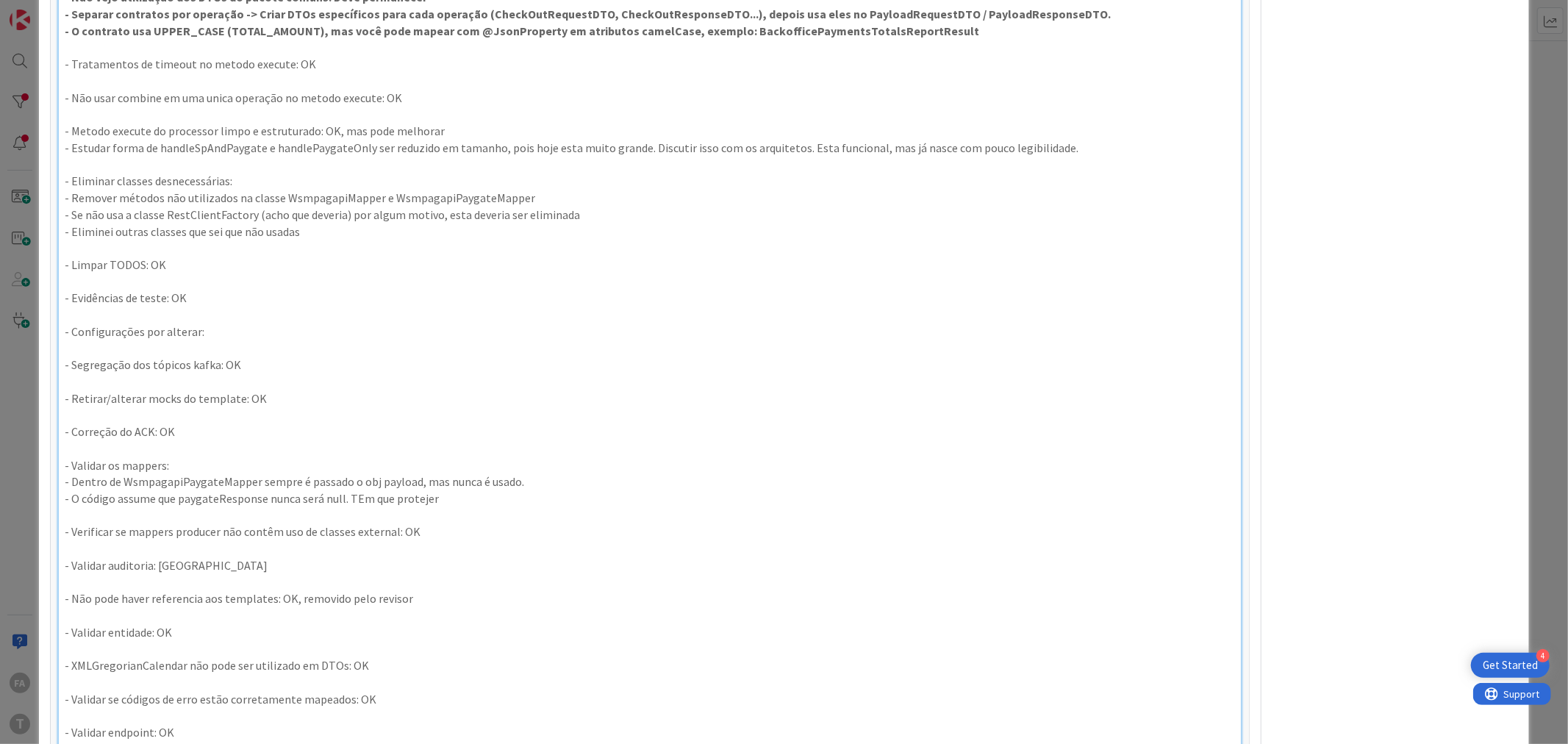
click at [218, 180] on p "- Eliminar classes desnecessárias:" at bounding box center [649, 181] width 1169 height 17
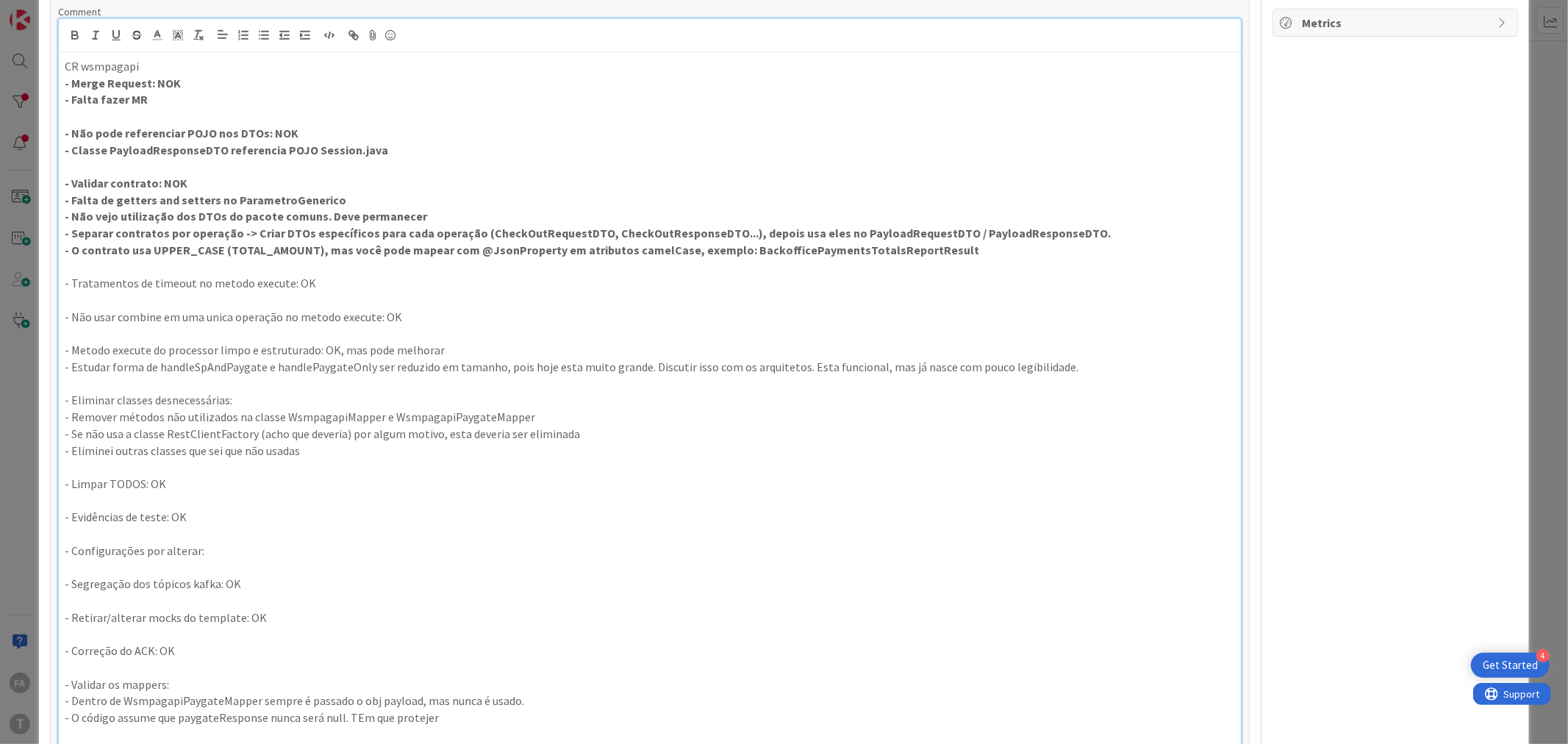
scroll to position [590, 0]
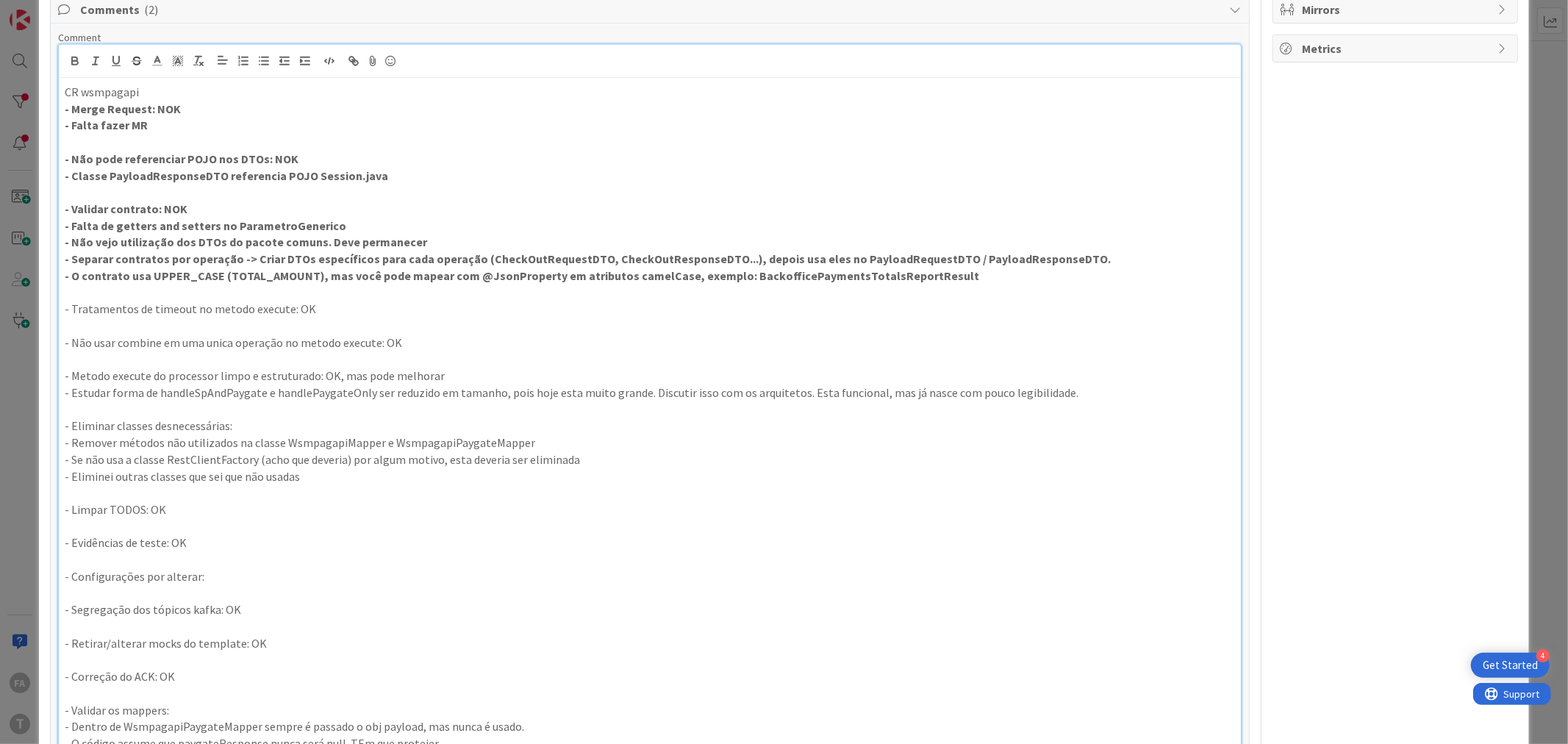
click at [429, 467] on p "- Se não usa a classe RestClientFactory (acho que deveria) por algum motivo, es…" at bounding box center [649, 460] width 1169 height 17
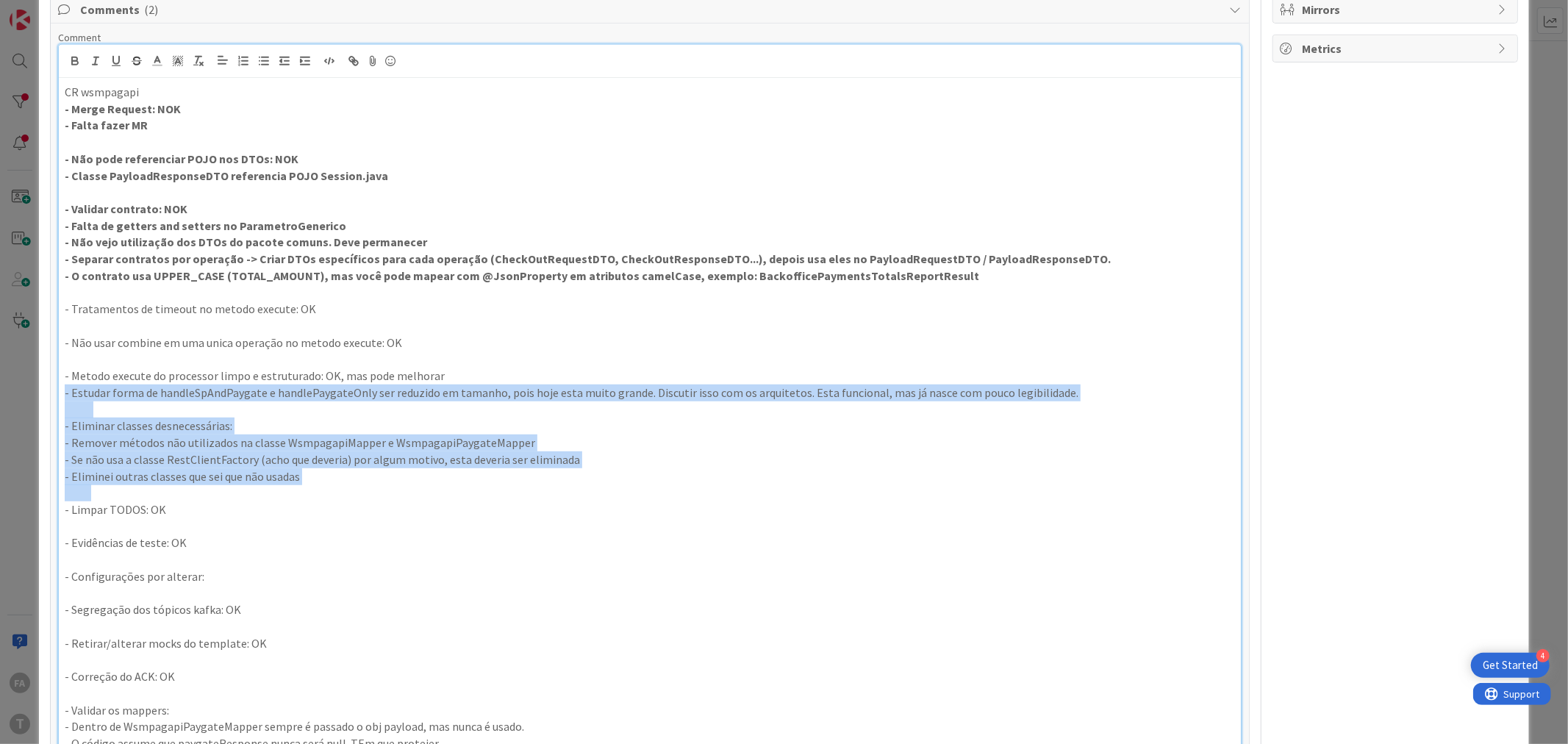
drag, startPoint x: 388, startPoint y: 485, endPoint x: 0, endPoint y: 398, distance: 397.6
click at [0, 398] on div "ID 288 Development & Quality Assurance Code Review Title 15 / 128 873 - wsMPagA…" at bounding box center [784, 372] width 1568 height 744
click at [219, 397] on p "- Estudar forma de handleSpAndPaygate e handlePaygateOnly ser reduzido em taman…" at bounding box center [649, 392] width 1169 height 17
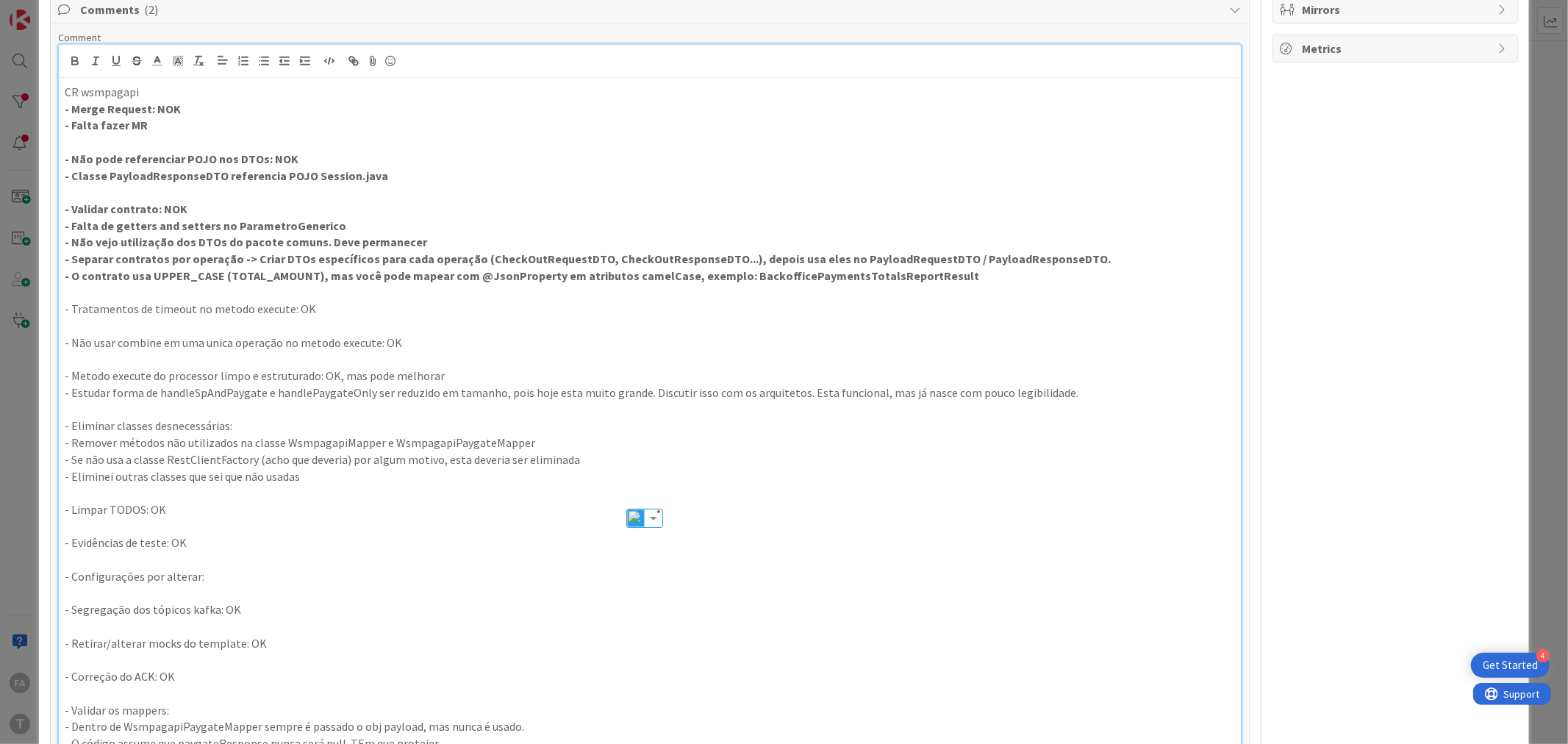
click at [324, 471] on p "- Eliminei outras classes que sei que não usadas" at bounding box center [649, 477] width 1169 height 17
click at [330, 478] on p "- Eliminei outras classes que sei que não usadas" at bounding box center [649, 477] width 1169 height 17
click at [287, 427] on p "- Eliminar classes desnecessárias:" at bounding box center [649, 426] width 1169 height 17
click at [73, 65] on icon "button" at bounding box center [75, 63] width 6 height 4
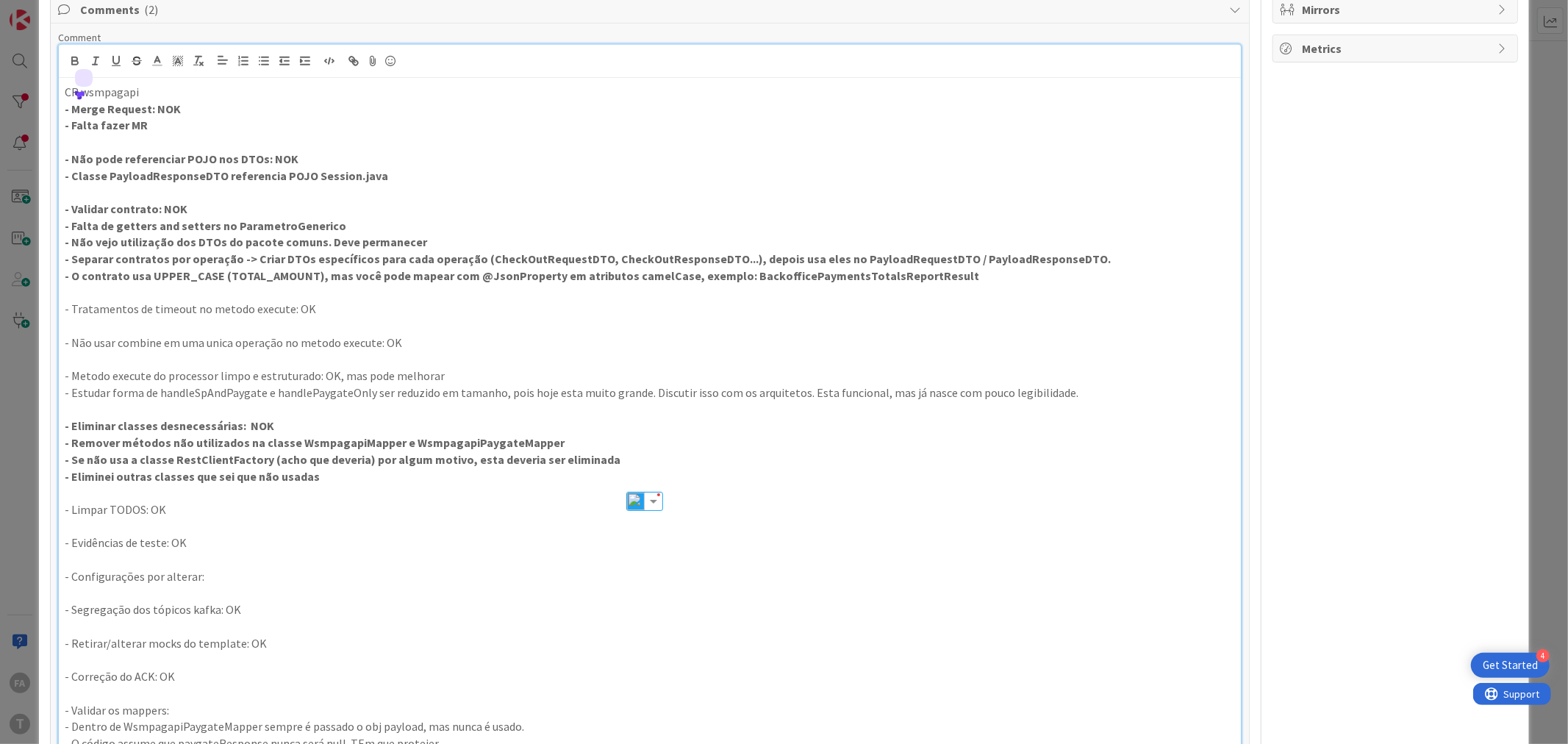
click at [251, 383] on p "- Metodo execute do processor limpo e estruturado: OK, mas pode melhorar" at bounding box center [649, 376] width 1169 height 17
drag, startPoint x: 1031, startPoint y: 397, endPoint x: 45, endPoint y: 190, distance: 1007.5
click at [118, 61] on icon "button" at bounding box center [116, 61] width 13 height 13
click at [464, 205] on p "- Validar contrato: NOK" at bounding box center [649, 209] width 1169 height 17
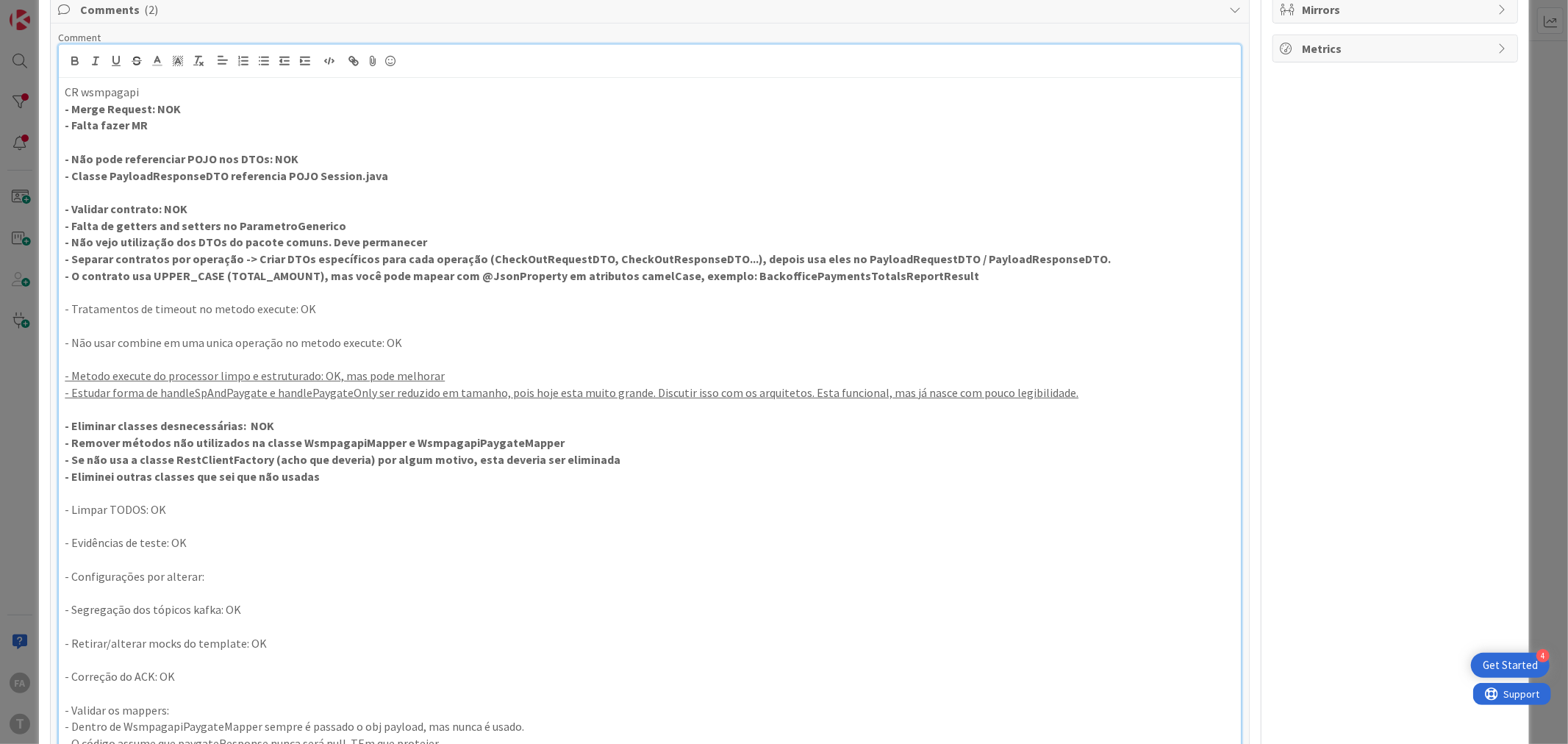
drag, startPoint x: 1115, startPoint y: 401, endPoint x: 0, endPoint y: 377, distance: 1115.3
click at [0, 377] on div "ID 288 Development & Quality Assurance Code Review Title 15 / 128 873 - wsMPagA…" at bounding box center [784, 372] width 1568 height 744
click at [78, 66] on icon "button" at bounding box center [75, 61] width 13 height 13
click at [656, 240] on p "- Não vejo utilização dos DTOs do pacote comuns. Deve permanecer" at bounding box center [649, 242] width 1169 height 17
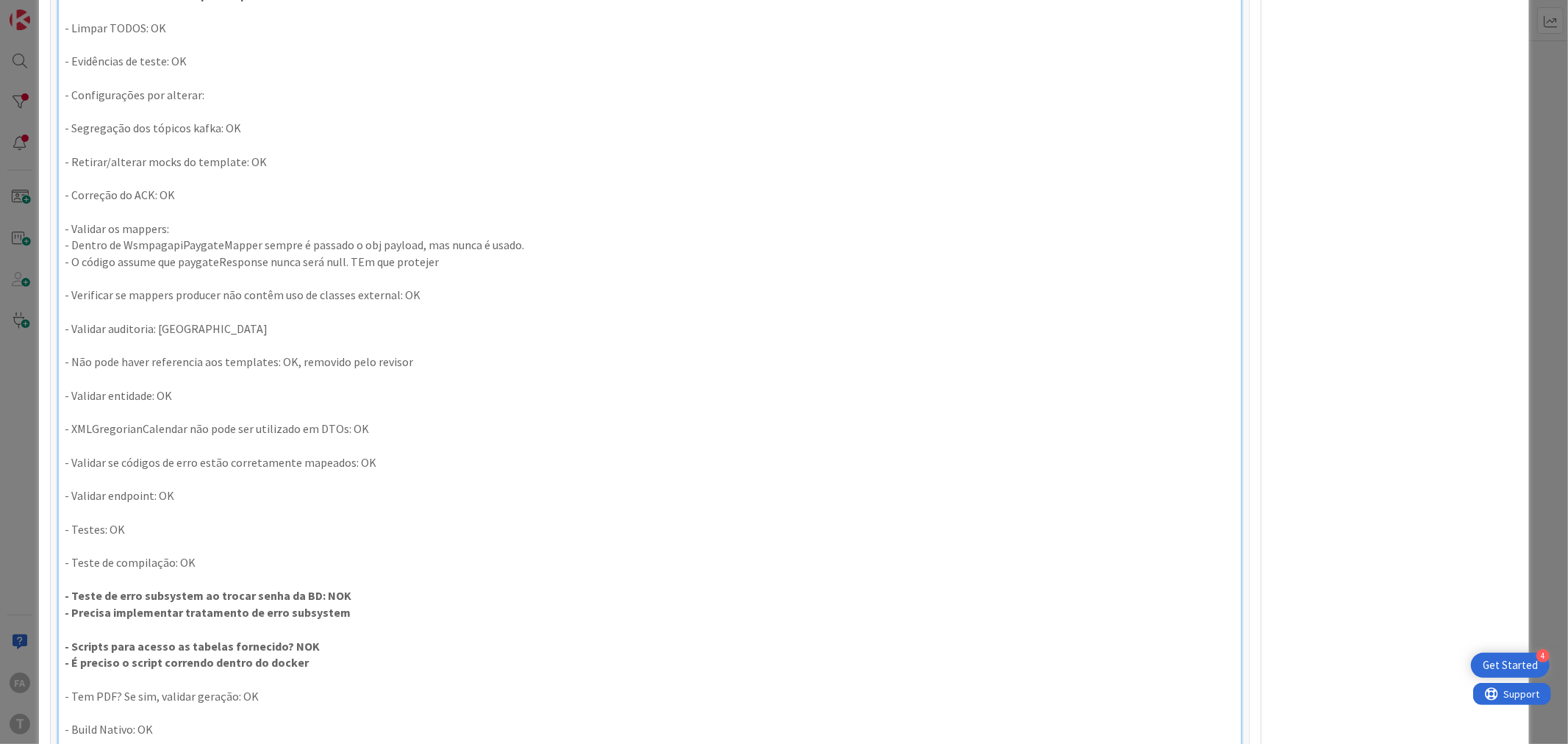
scroll to position [1080, 0]
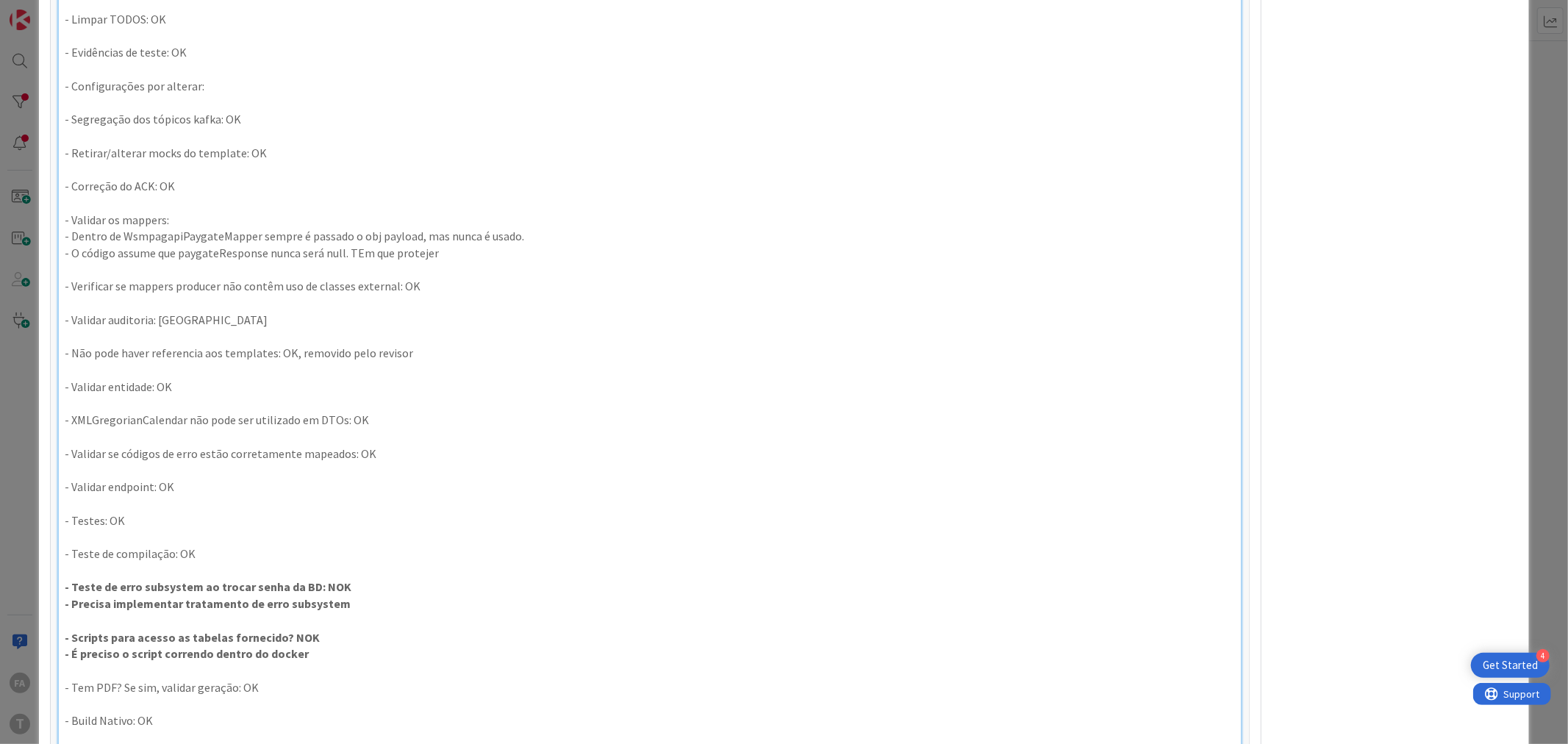
click at [151, 228] on p "- Validar os mappers:" at bounding box center [649, 220] width 1169 height 17
click at [203, 225] on p "- Validar os mappers:" at bounding box center [649, 220] width 1169 height 17
drag, startPoint x: 494, startPoint y: 255, endPoint x: 46, endPoint y: 225, distance: 449.0
click at [46, 225] on div "ID 288 Development & Quality Assurance Code Review Title 15 / 128 873 - wsMPagA…" at bounding box center [783, 330] width 1489 height 2781
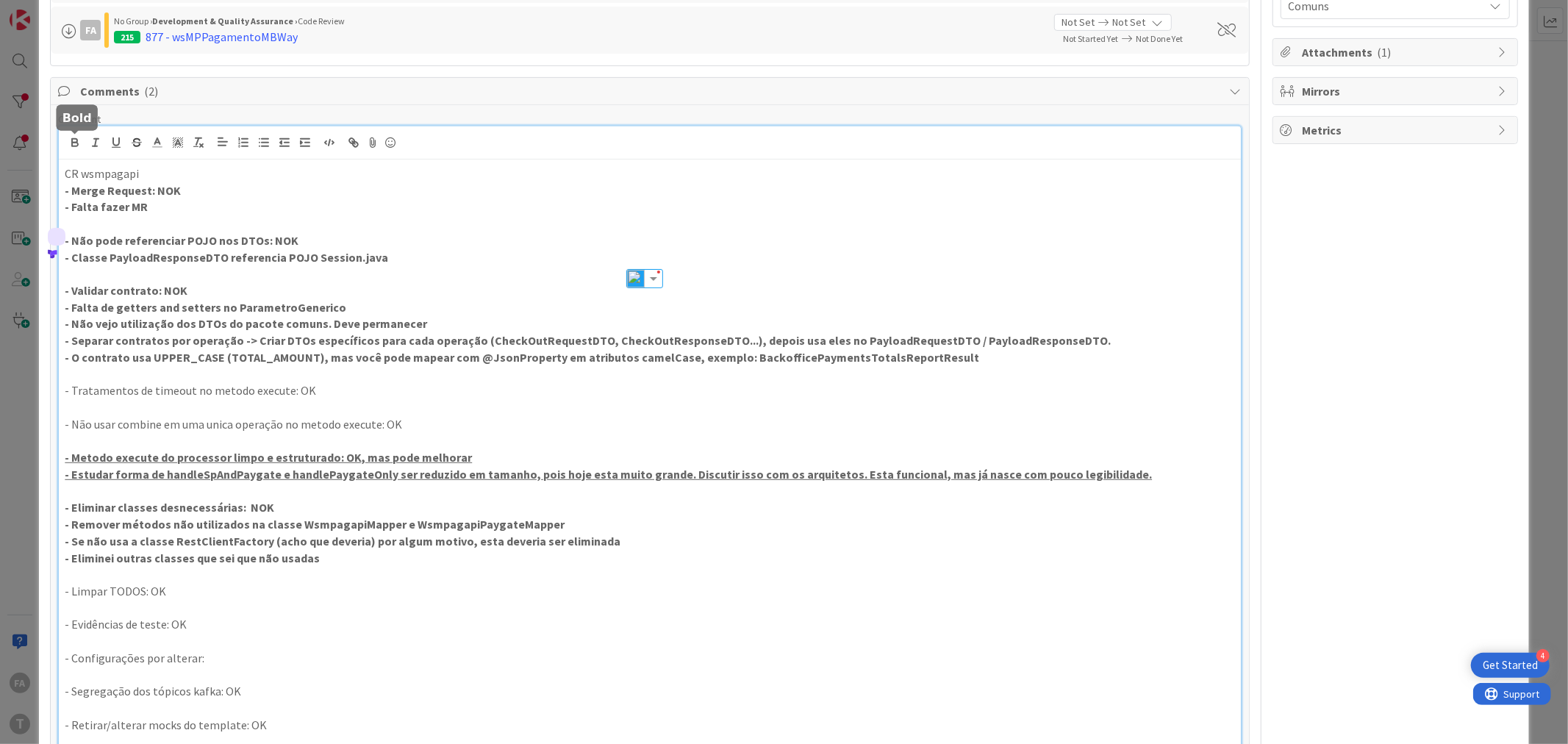
click at [77, 141] on icon "button" at bounding box center [75, 141] width 6 height 4
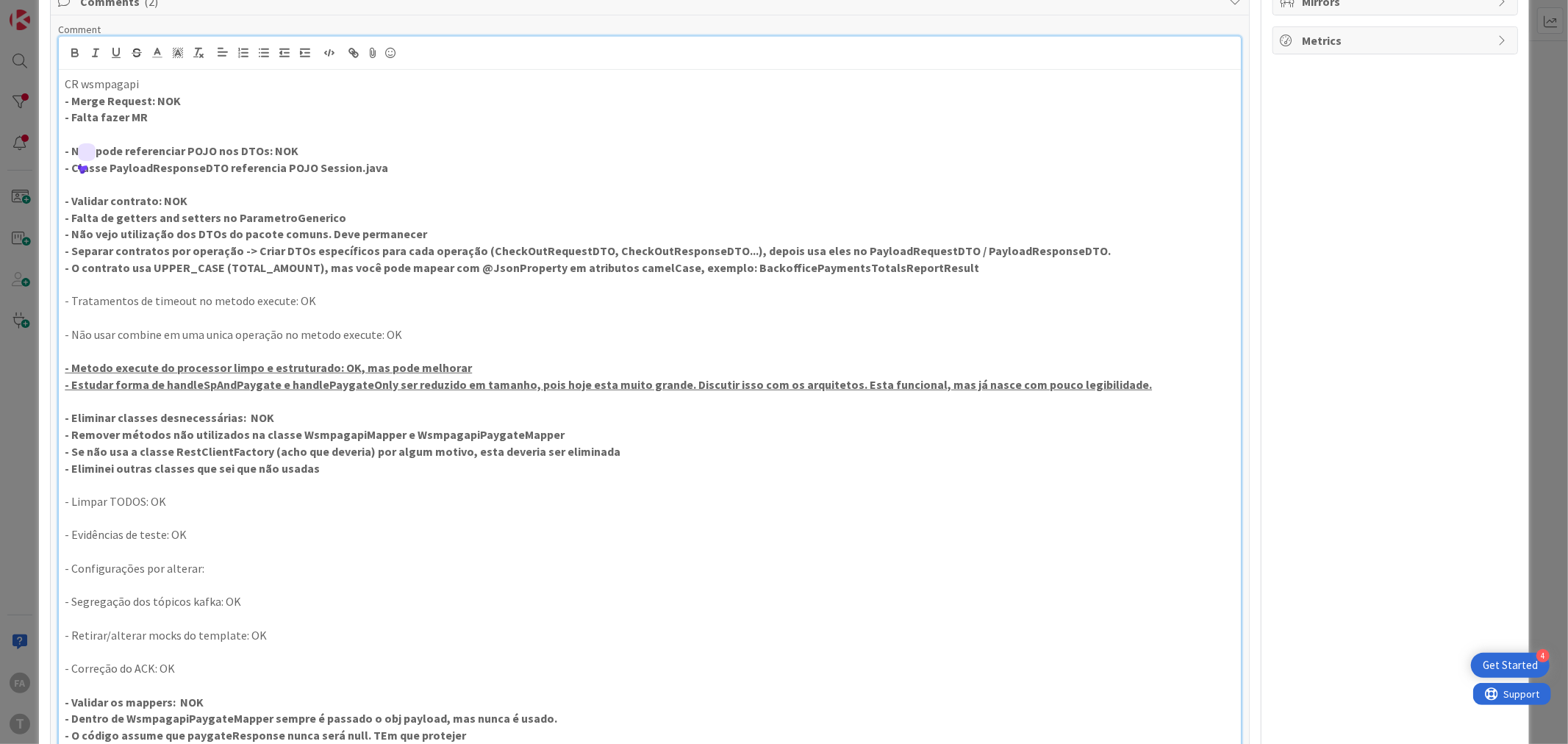
scroll to position [1007, 0]
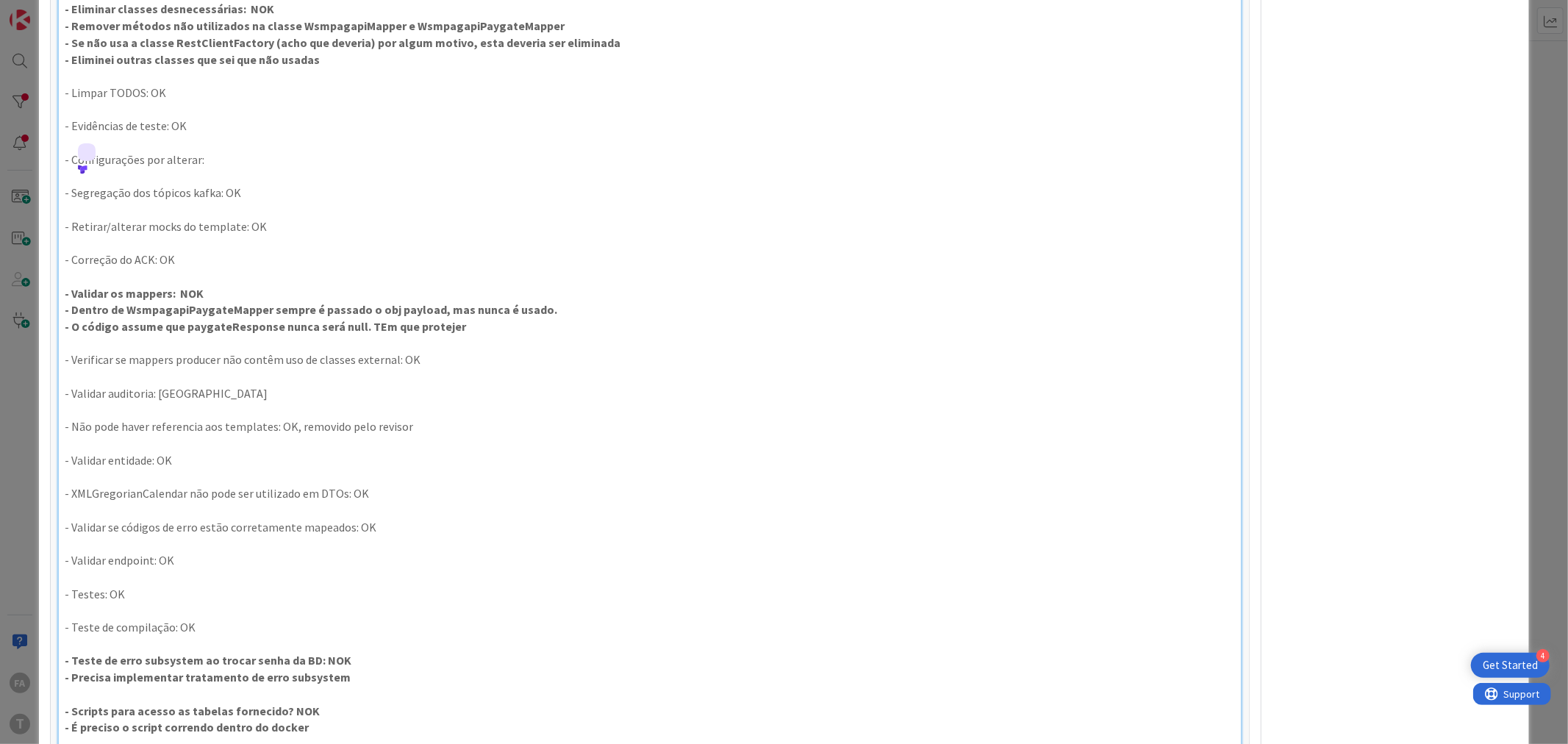
click at [567, 297] on p "- Validar os mappers: NOK" at bounding box center [649, 293] width 1169 height 17
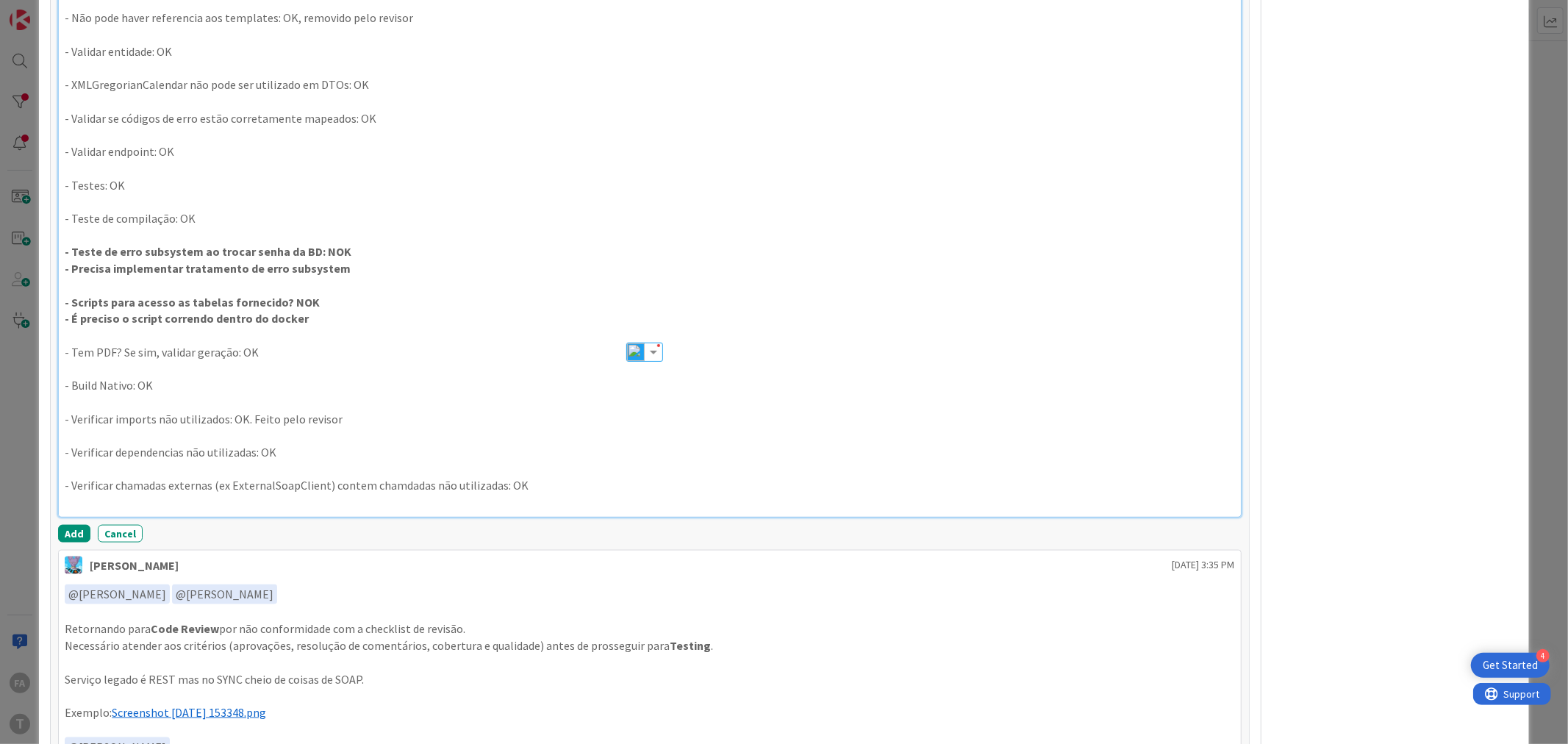
scroll to position [1632, 0]
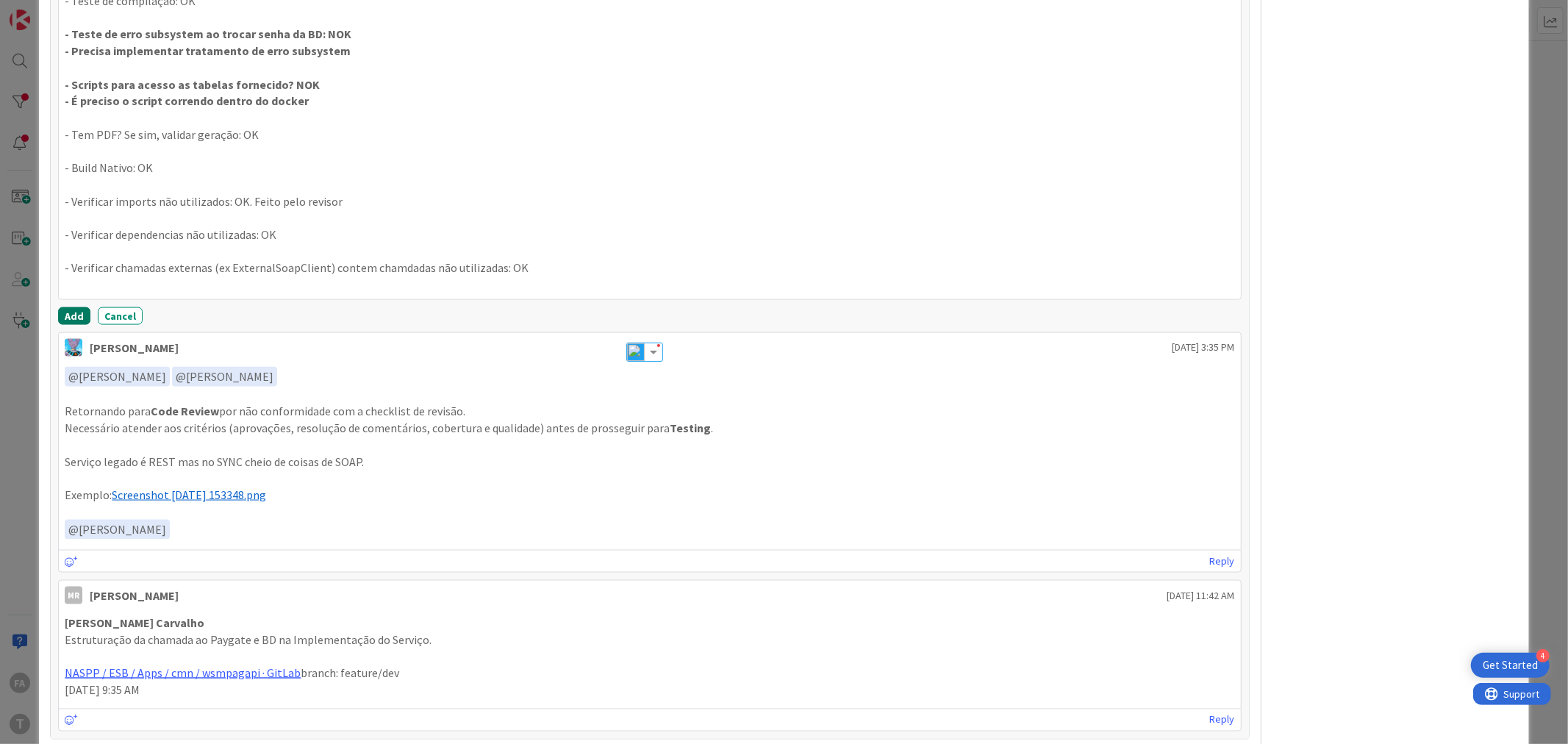
click at [77, 319] on button "Add" at bounding box center [74, 316] width 32 height 18
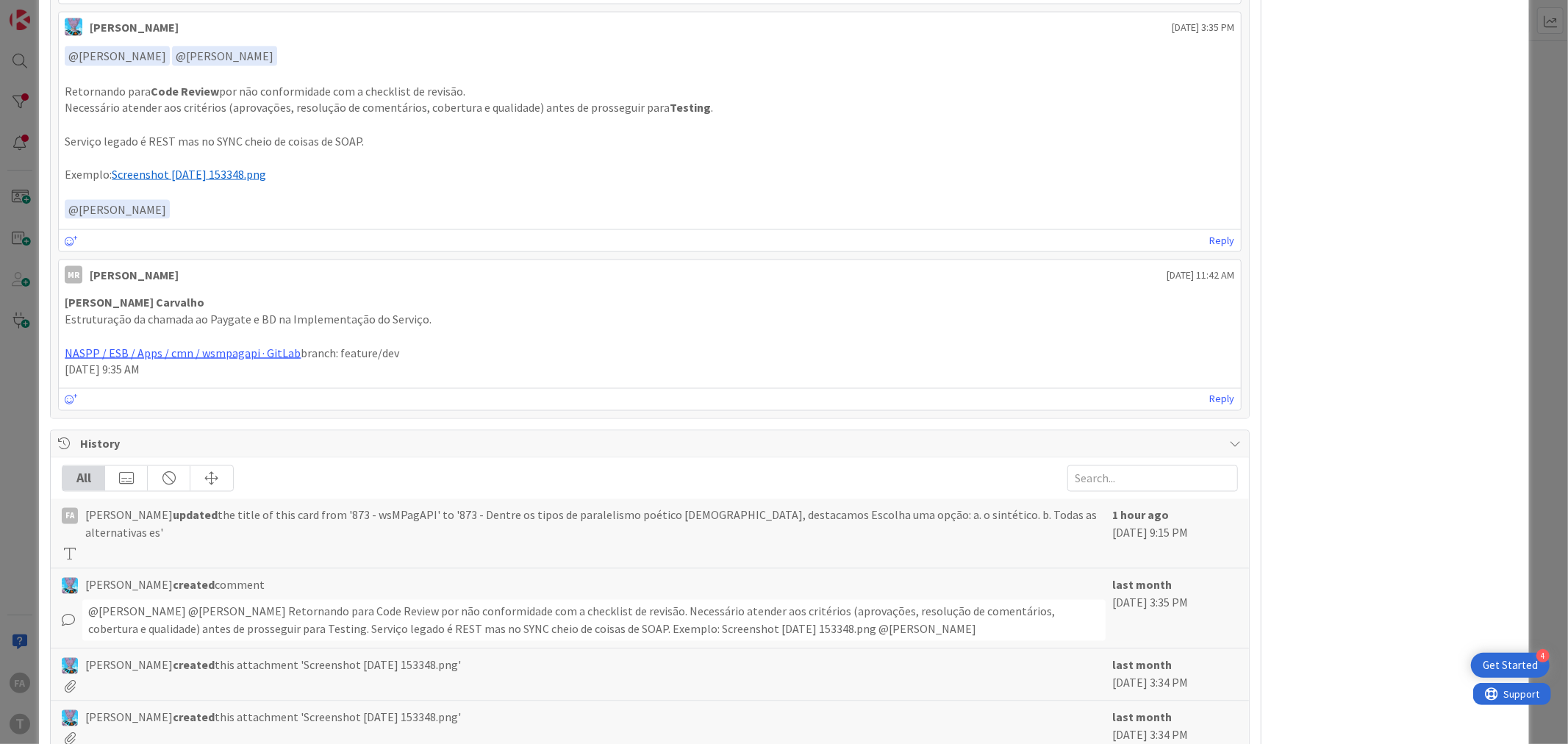
scroll to position [2064, 0]
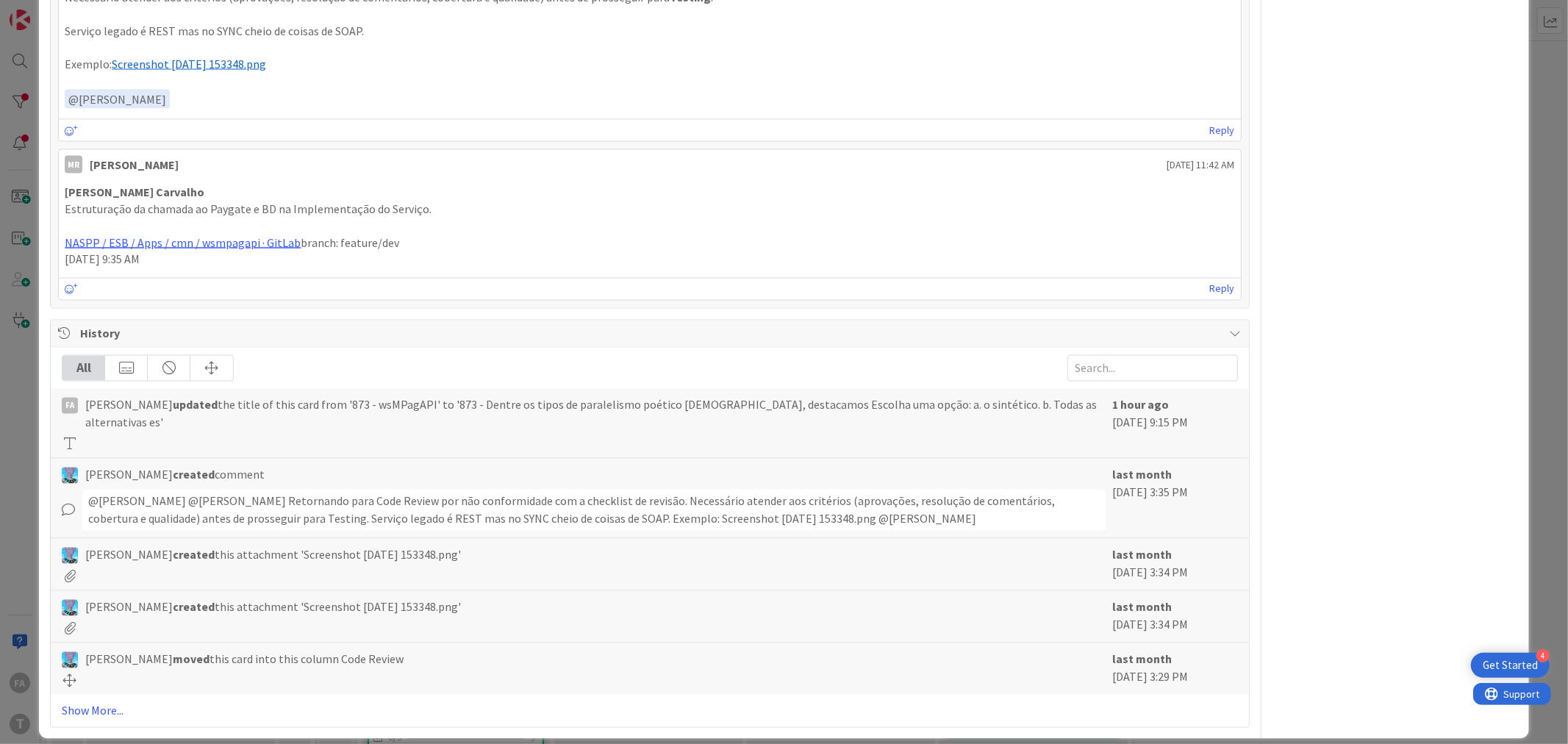
click at [64, 340] on icon at bounding box center [66, 333] width 15 height 12
type textarea "x"
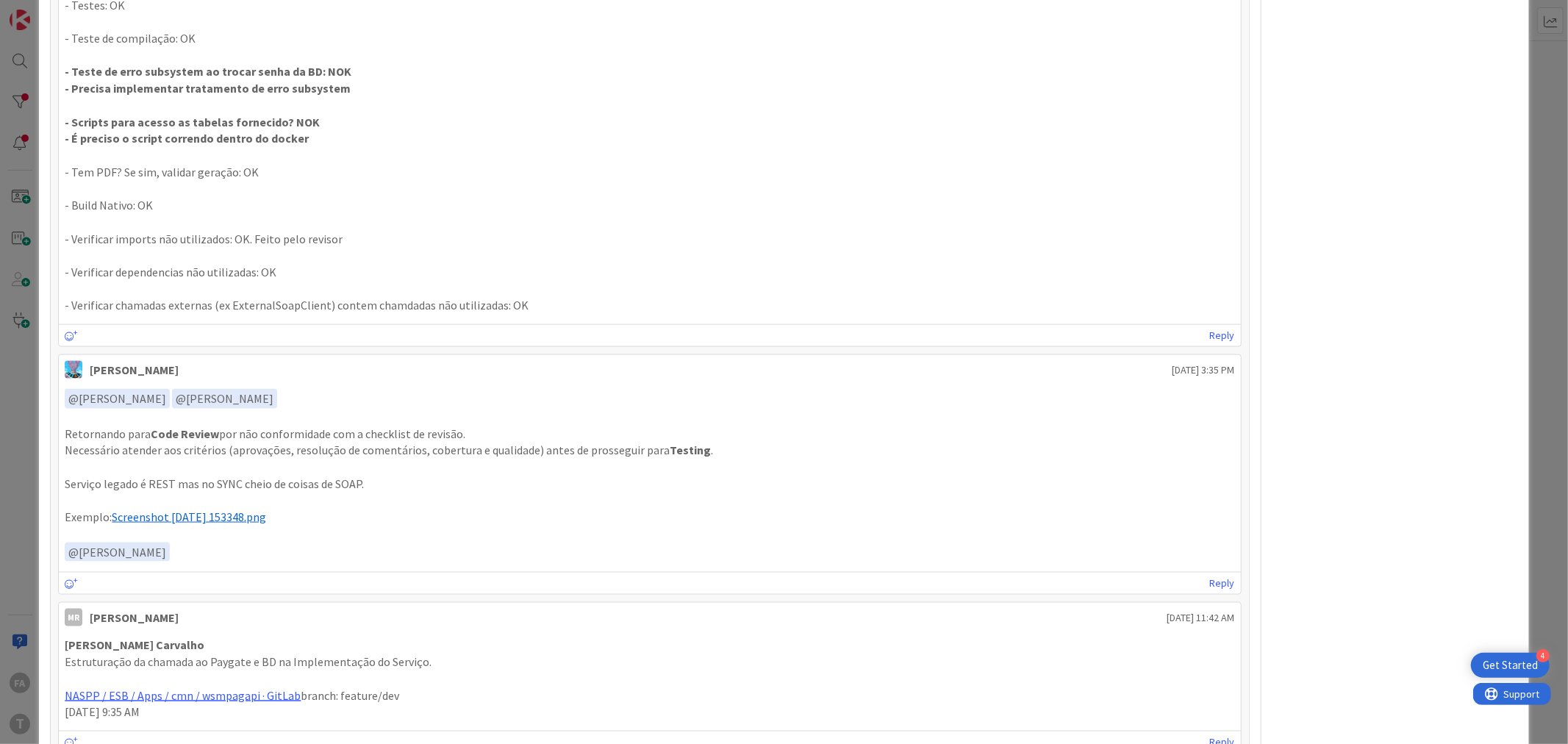
scroll to position [1674, 0]
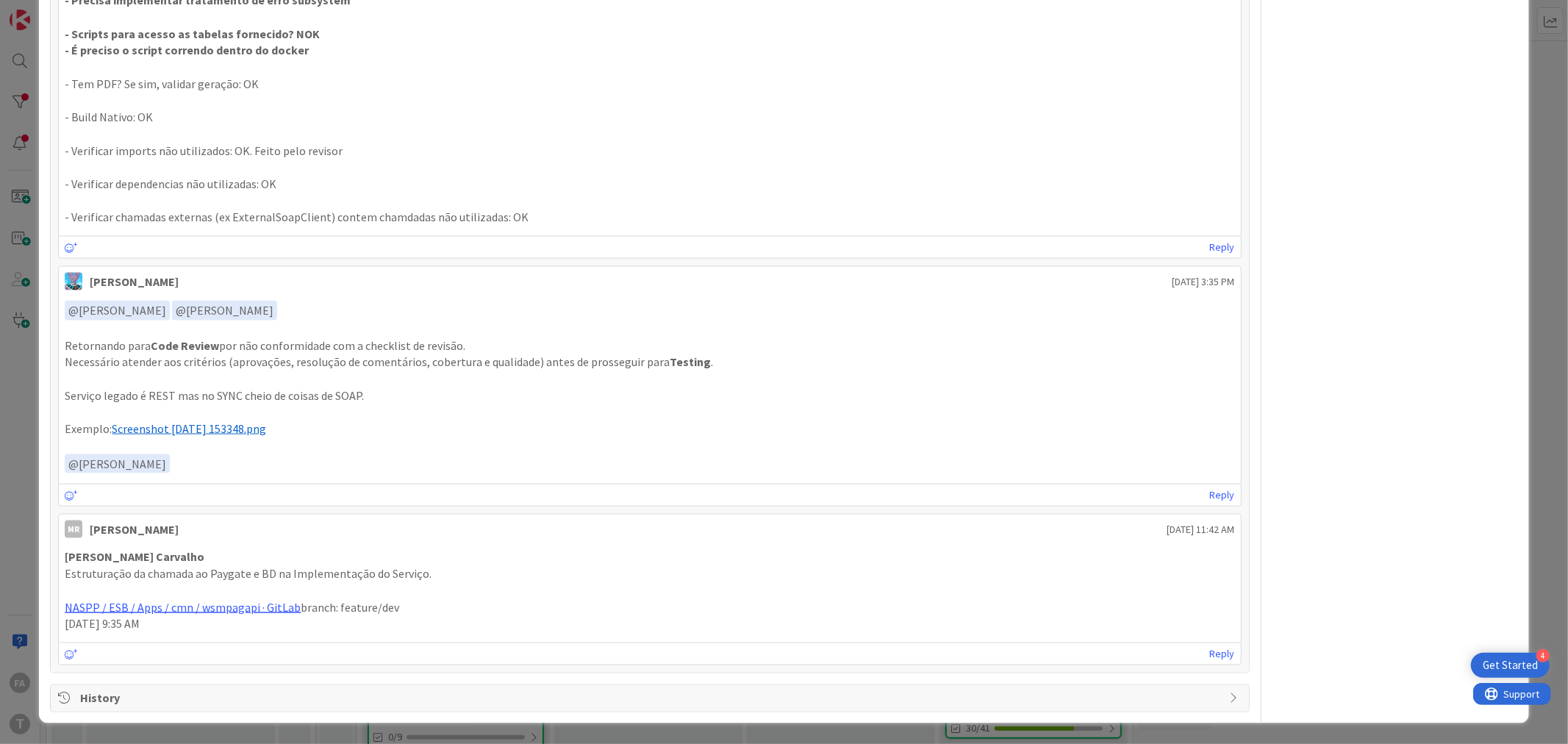
click at [136, 693] on span "History" at bounding box center [651, 698] width 1141 height 18
type textarea "x"
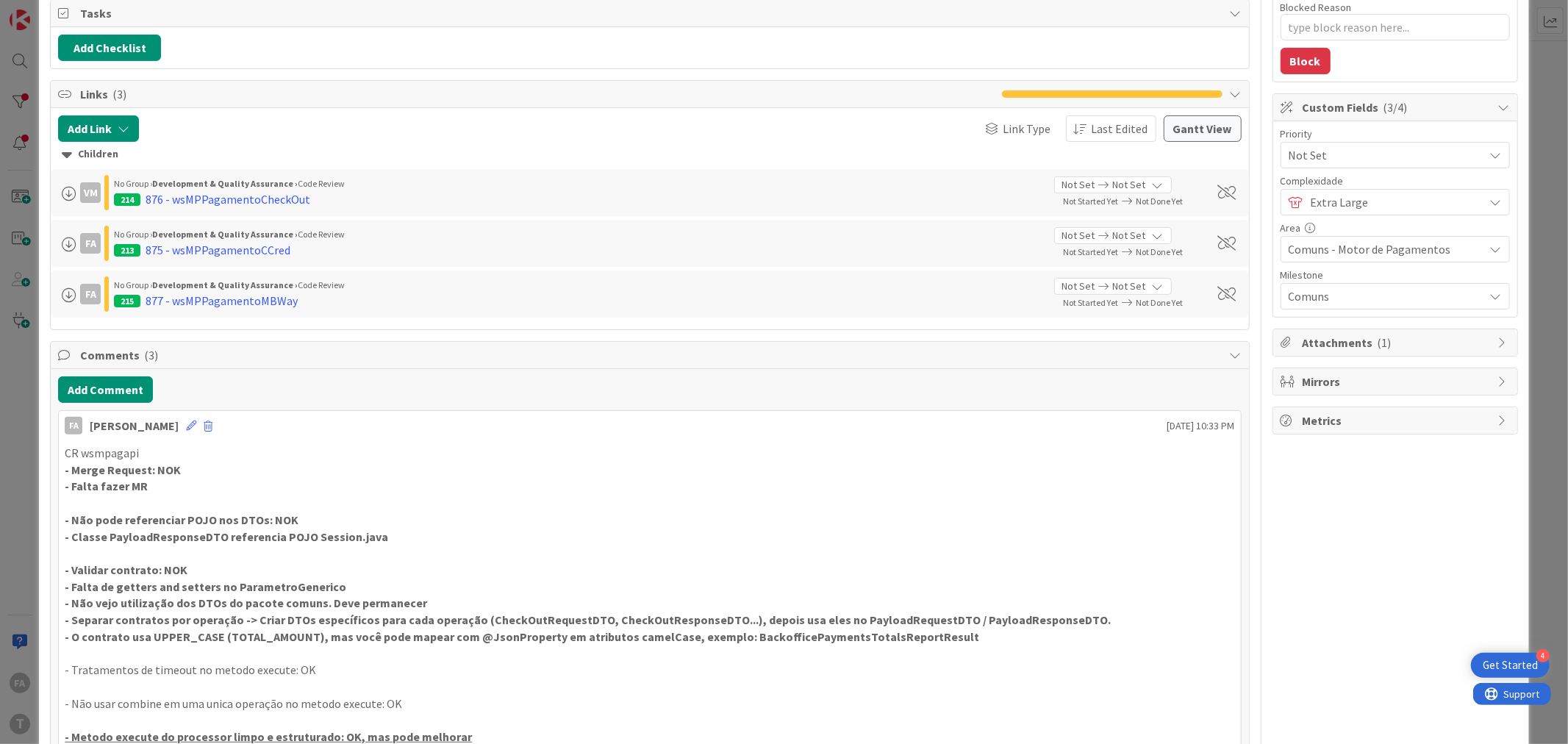
scroll to position [0, 0]
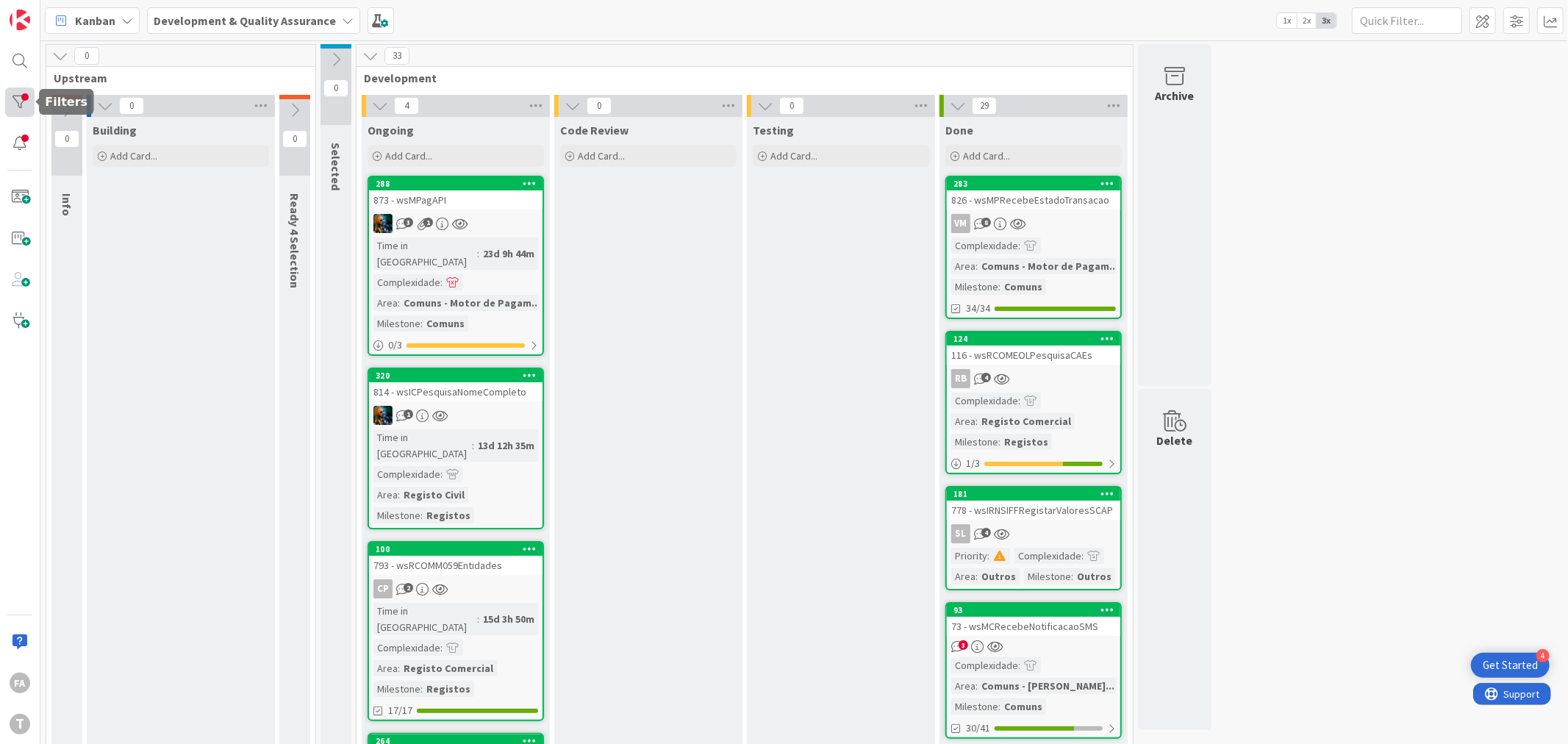
click at [26, 104] on div at bounding box center [20, 102] width 30 height 30
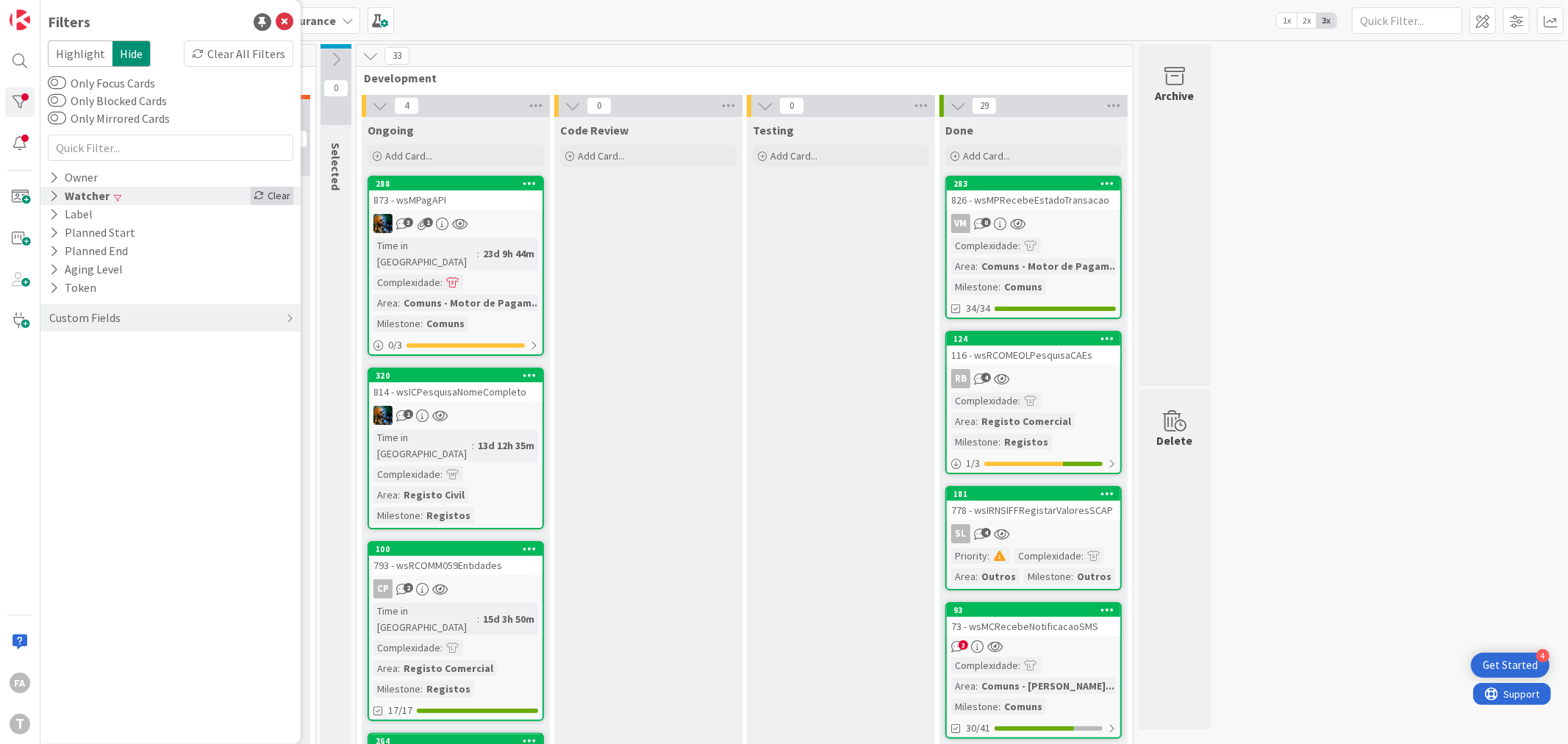
click at [275, 191] on div "Clear" at bounding box center [272, 196] width 43 height 19
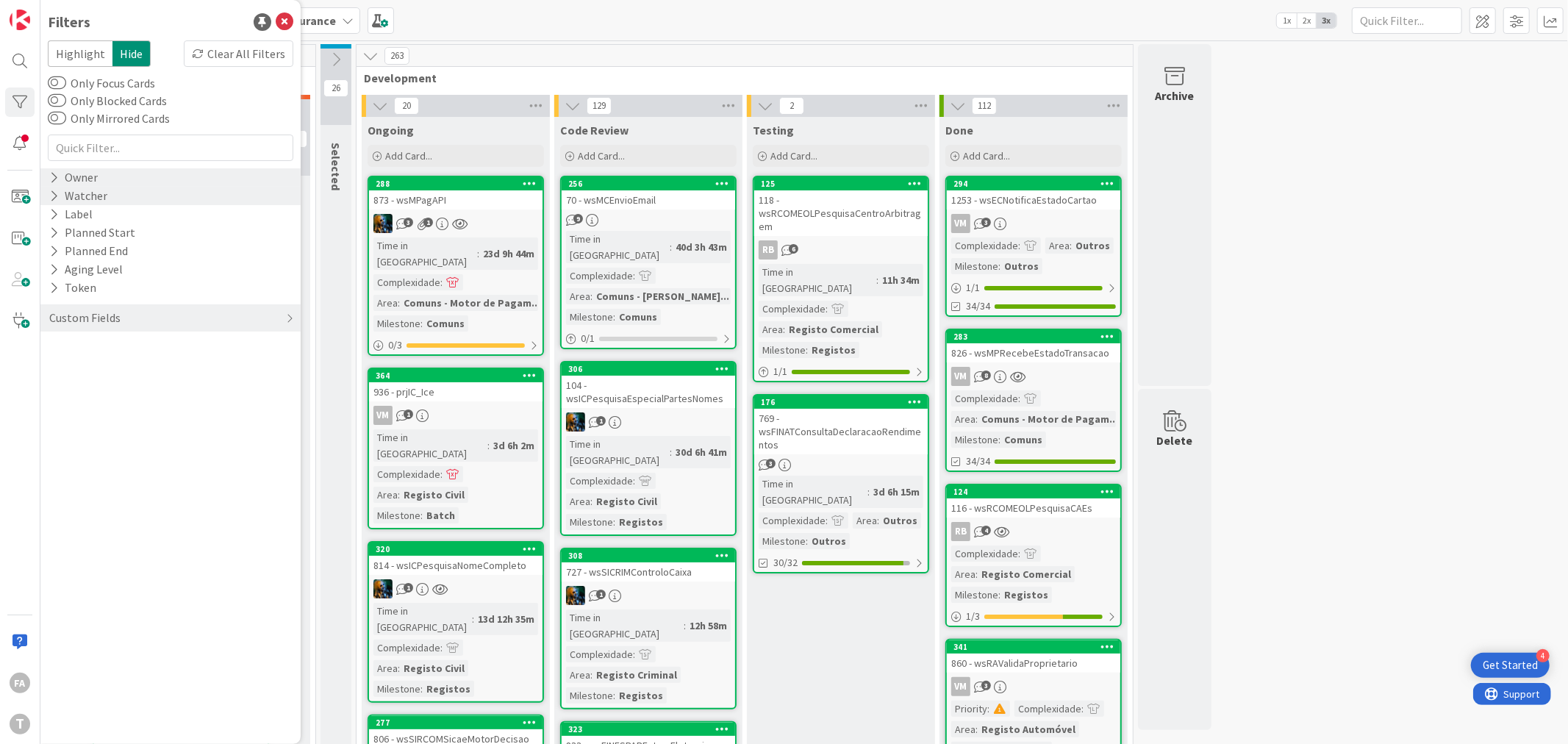
click at [111, 173] on div "Owner" at bounding box center [170, 178] width 260 height 19
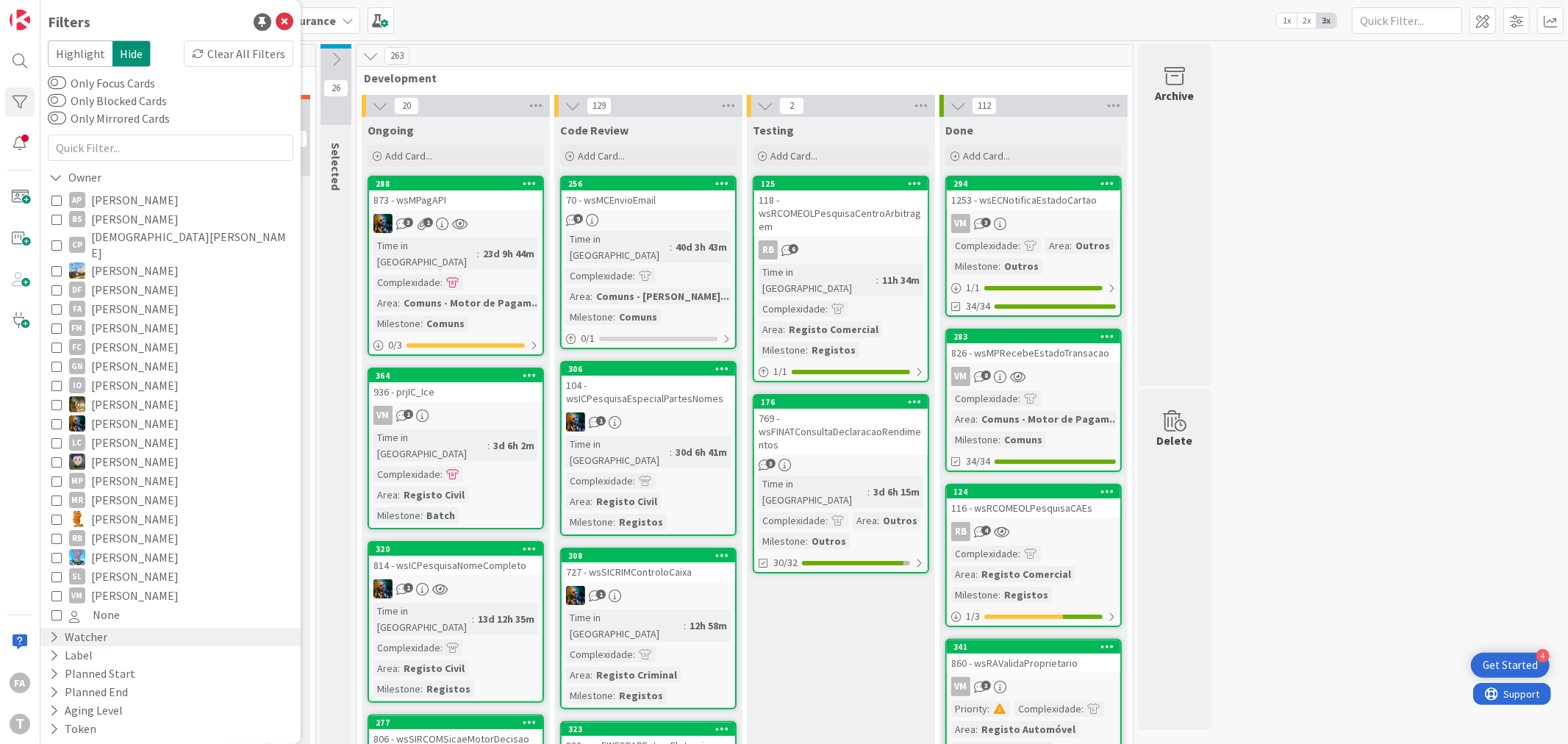
click at [141, 299] on span "[PERSON_NAME]" at bounding box center [134, 308] width 87 height 19
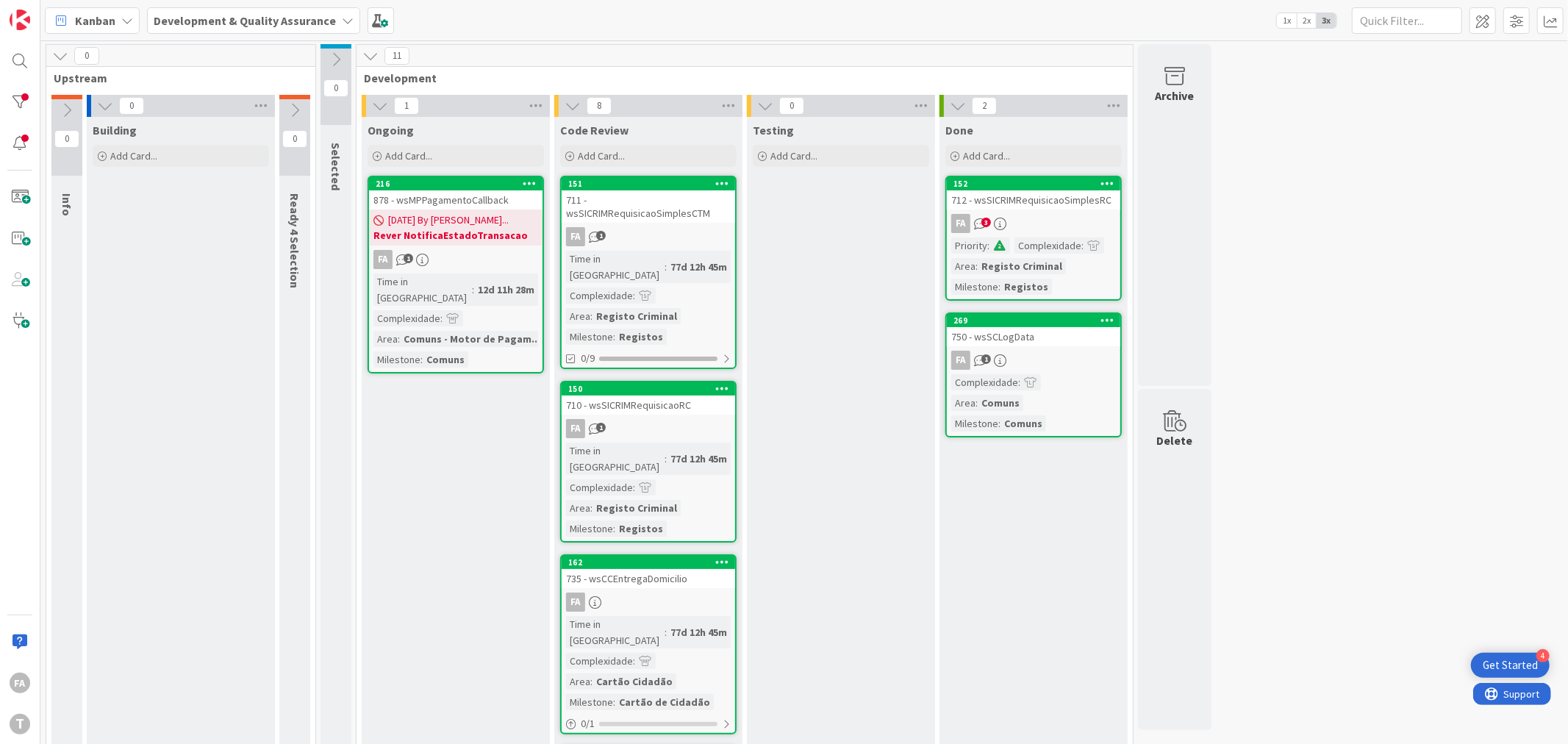
click at [512, 192] on div "878 - wsMPPagamentoCallback" at bounding box center [455, 200] width 173 height 19
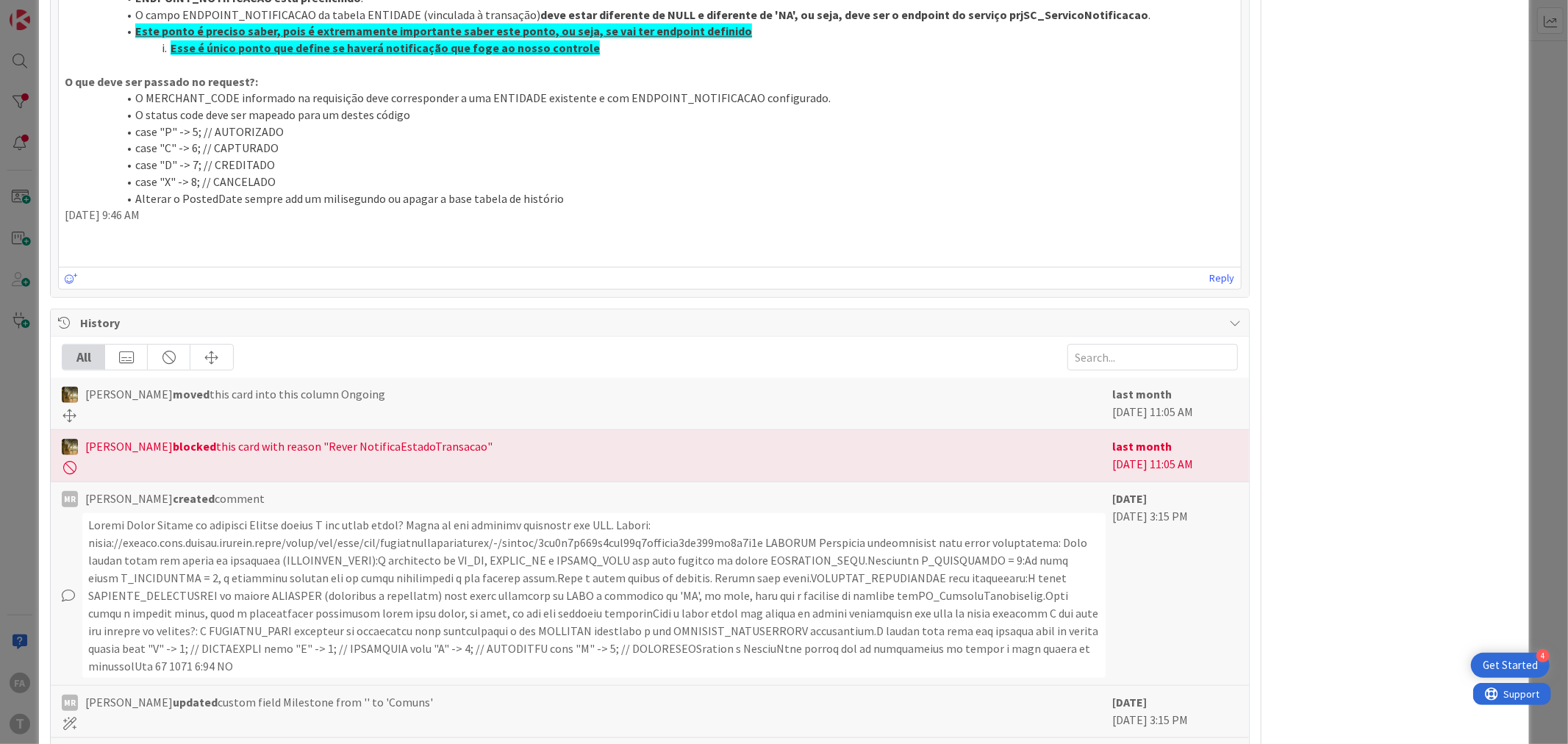
scroll to position [911, 0]
